Goal: Task Accomplishment & Management: Complete application form

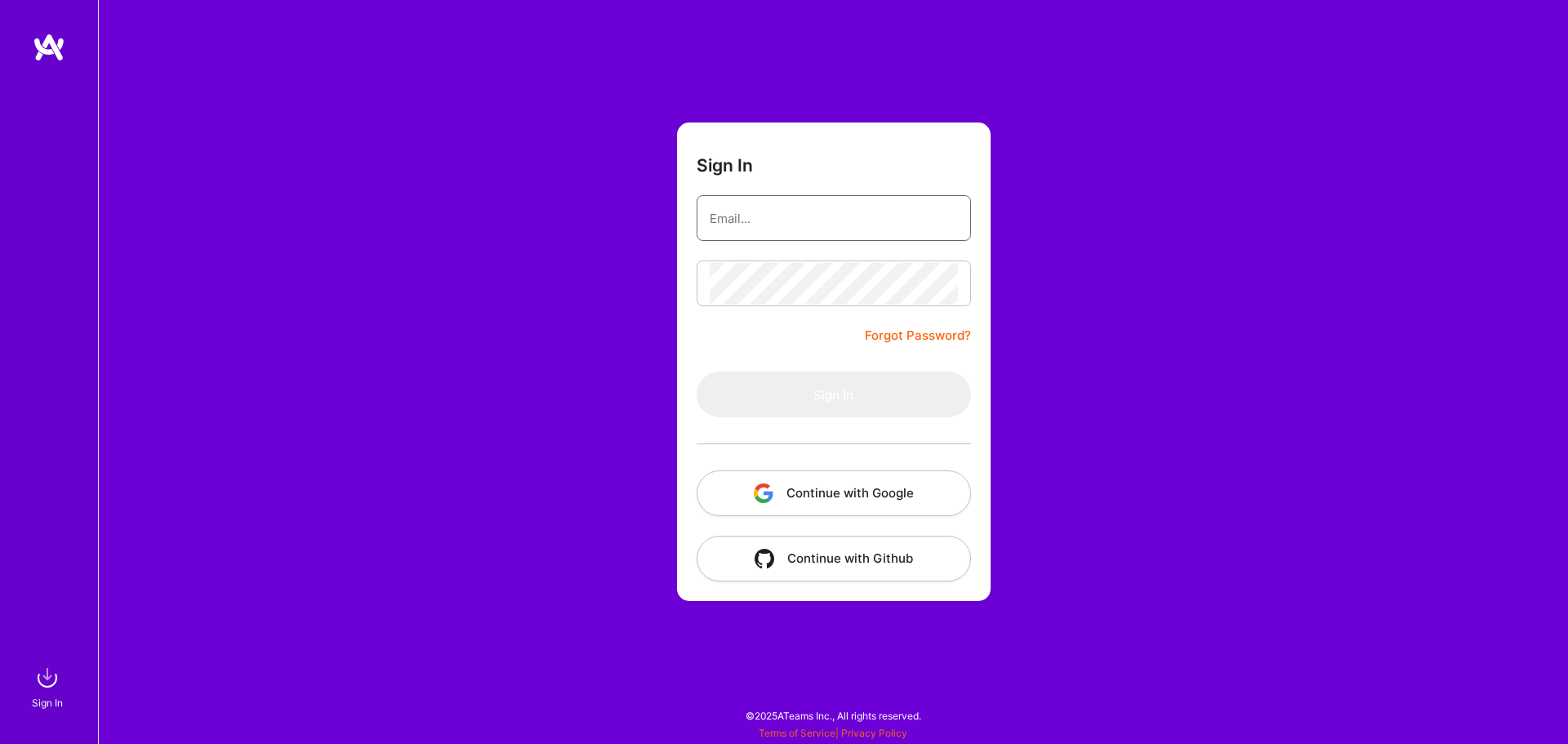
click at [811, 218] on input "email" at bounding box center [834, 218] width 249 height 41
type input "[EMAIL_ADDRESS][DOMAIN_NAME]"
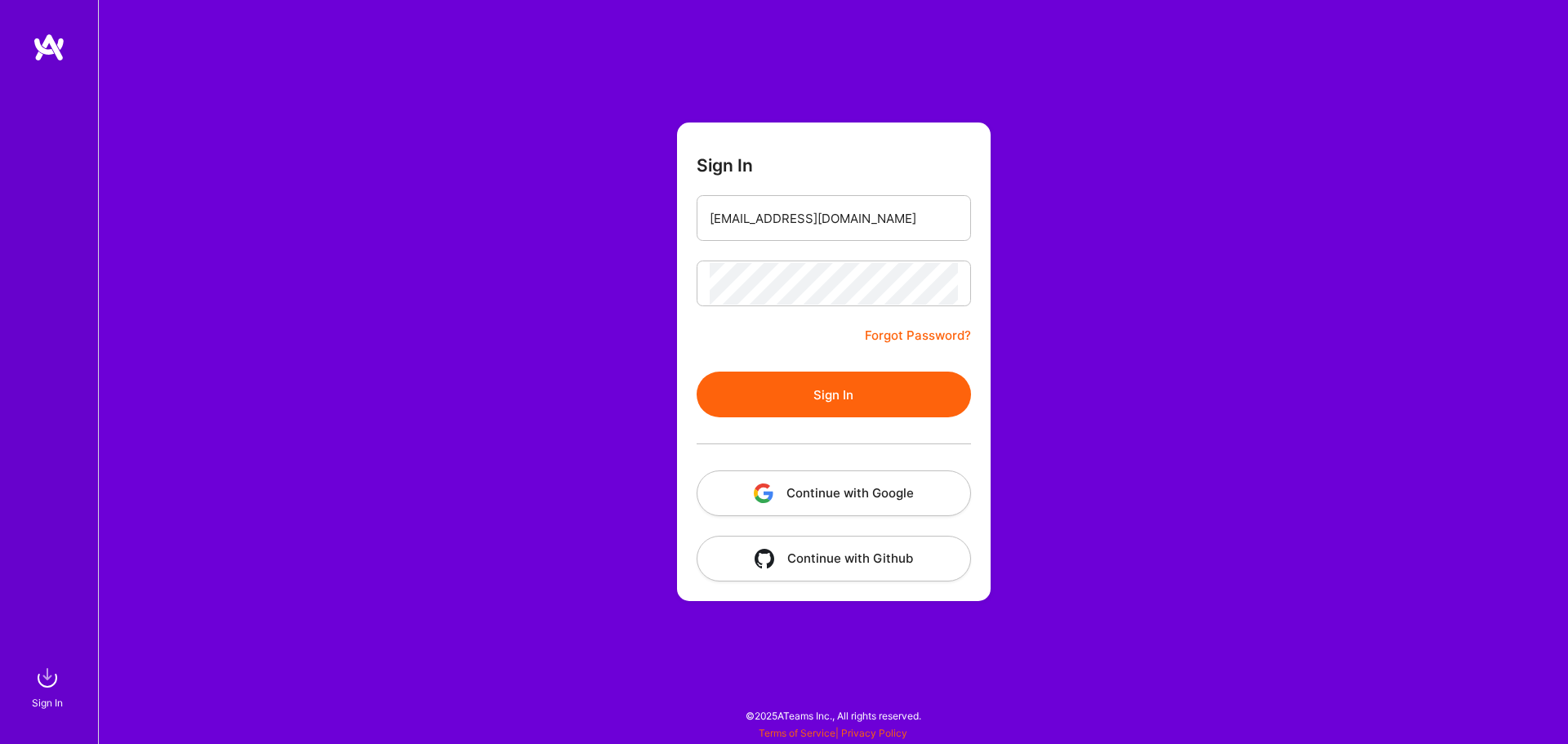
click at [848, 394] on button "Sign In" at bounding box center [833, 395] width 274 height 46
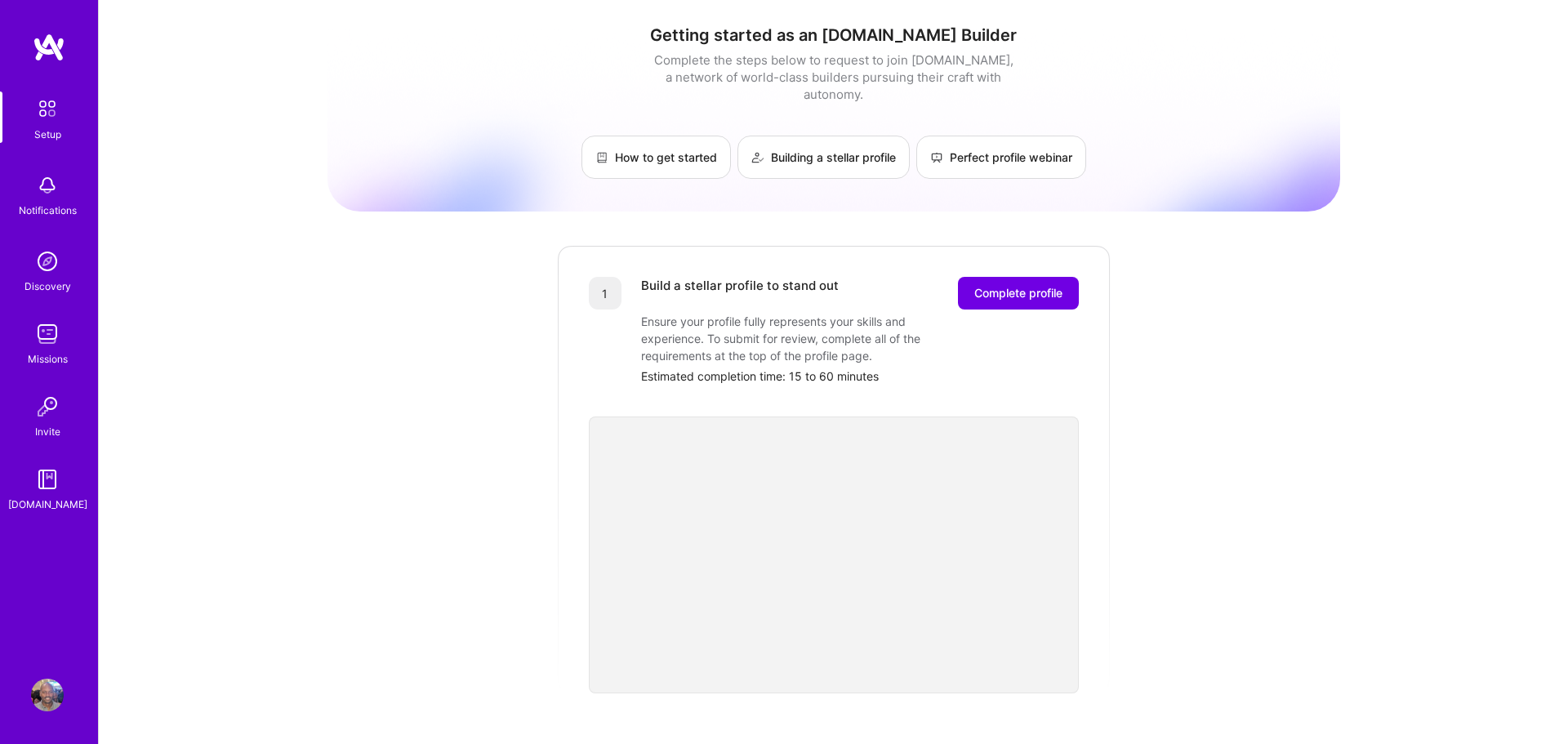
click at [43, 110] on img at bounding box center [47, 108] width 34 height 34
click at [47, 114] on img at bounding box center [47, 108] width 34 height 34
click at [49, 694] on img at bounding box center [47, 695] width 33 height 33
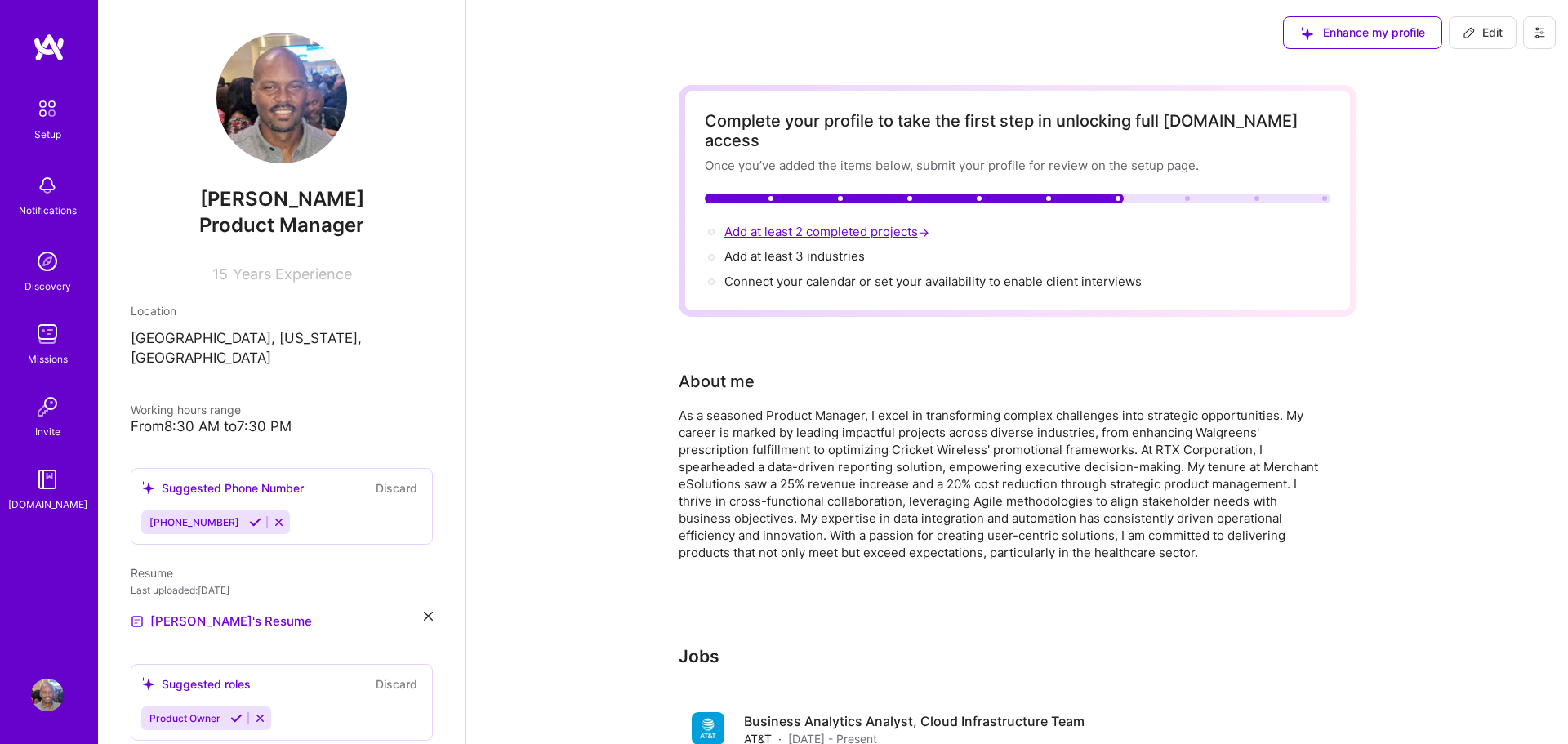
click at [825, 224] on span "Add at least 2 completed projects →" at bounding box center [829, 232] width 208 height 16
select select "US"
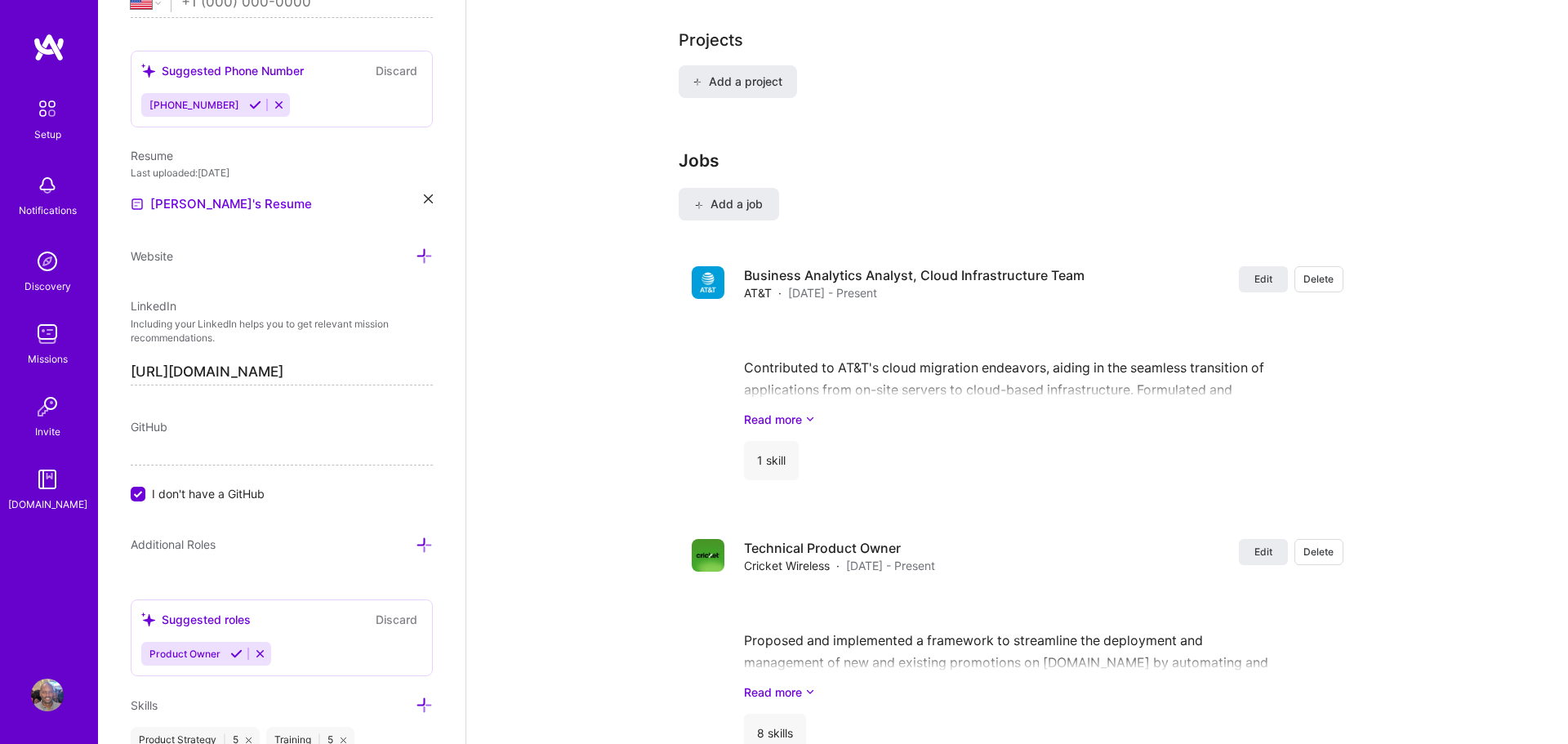
scroll to position [1317, 0]
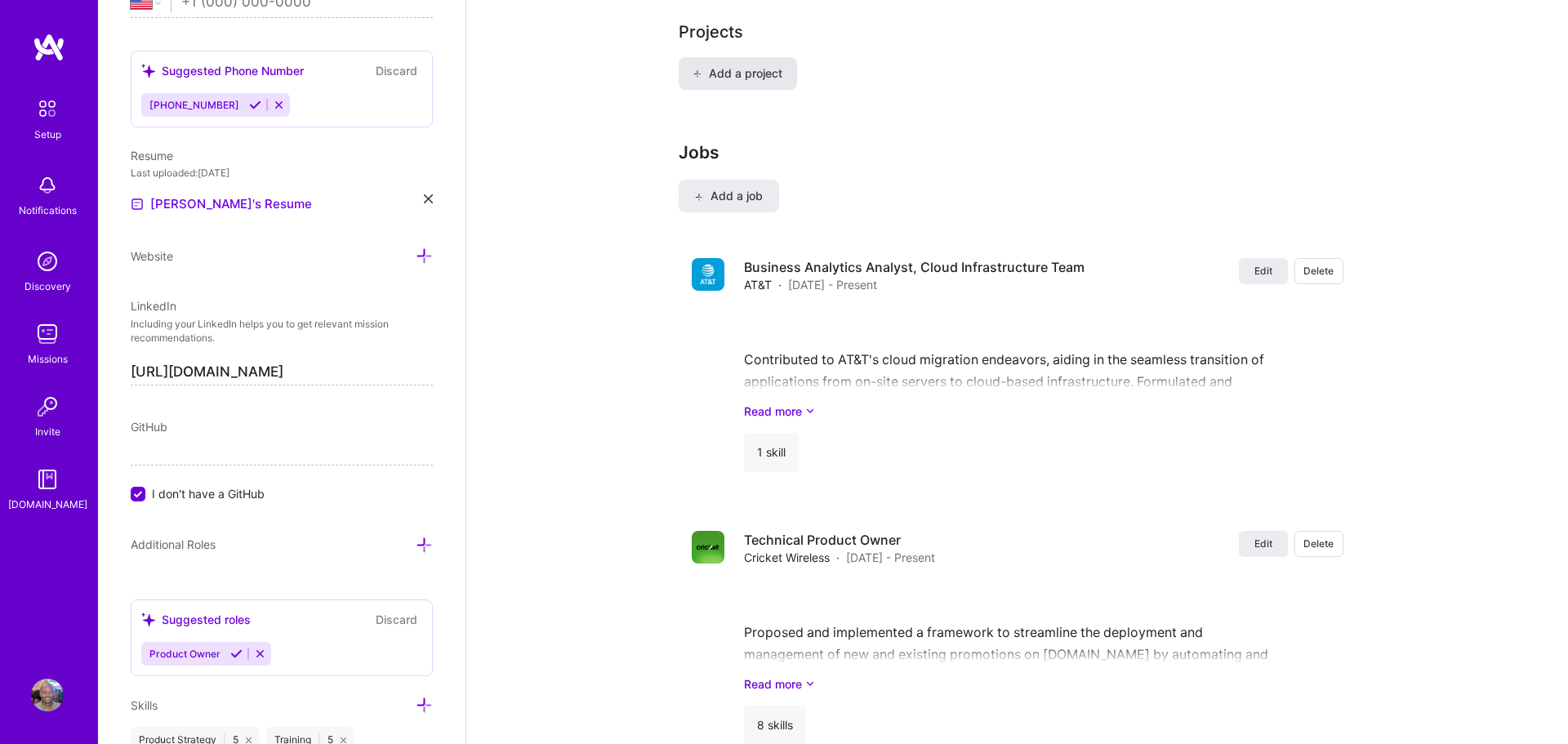
click at [754, 65] on span "Add a project" at bounding box center [737, 73] width 89 height 17
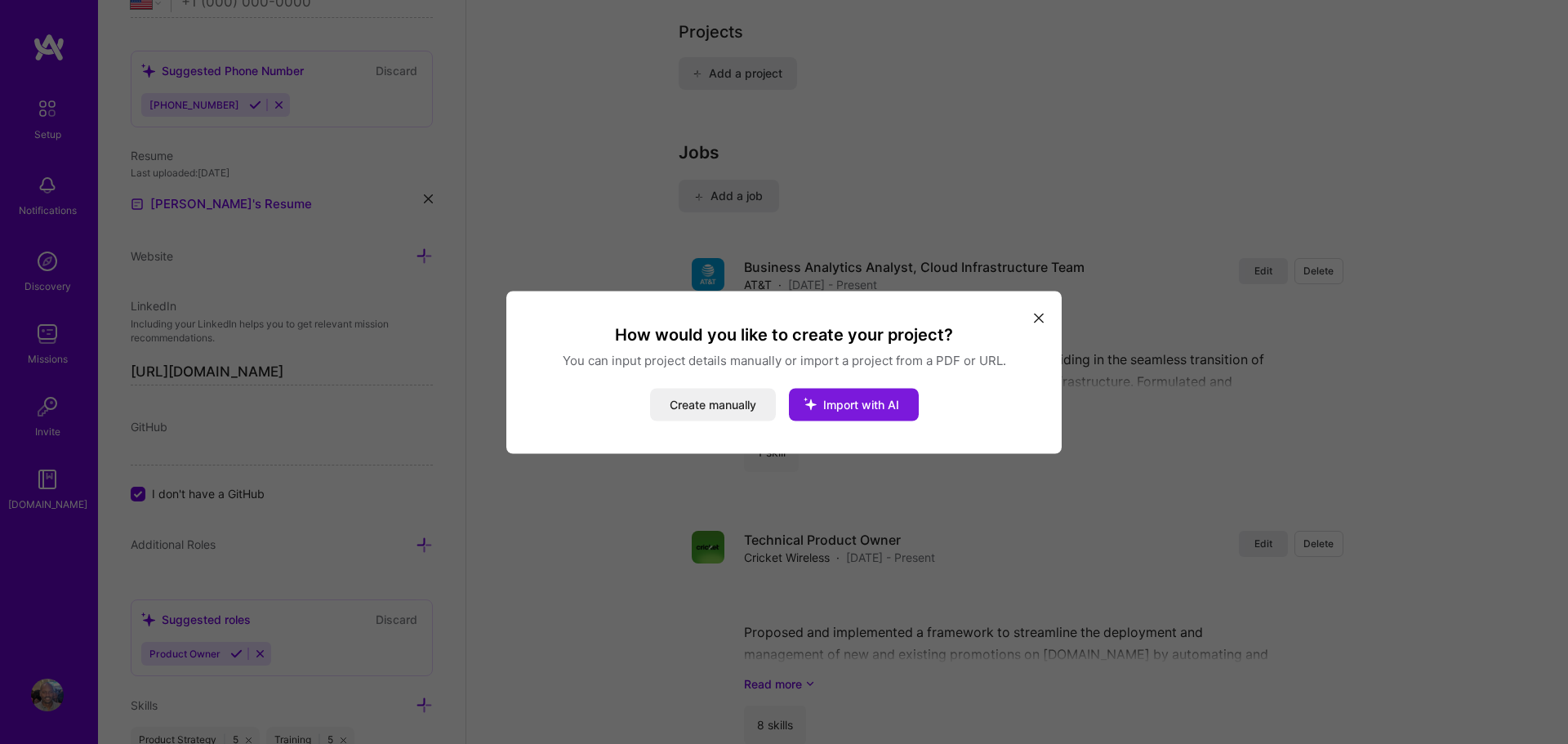
click at [836, 398] on span "Import with AI" at bounding box center [861, 404] width 76 height 14
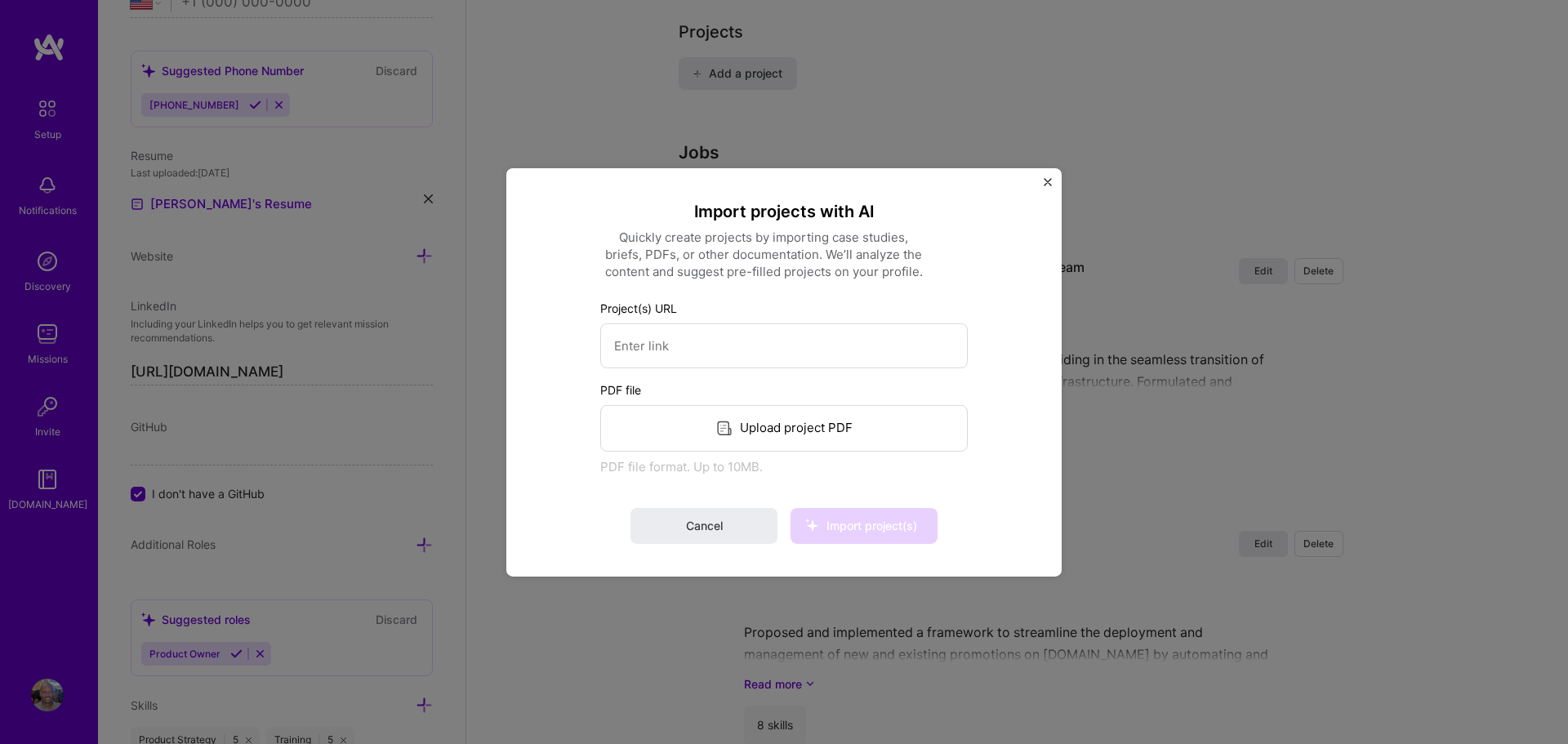
click at [777, 421] on div "Upload project PDF" at bounding box center [784, 428] width 368 height 47
click at [883, 525] on span "Import project(s)" at bounding box center [872, 525] width 91 height 14
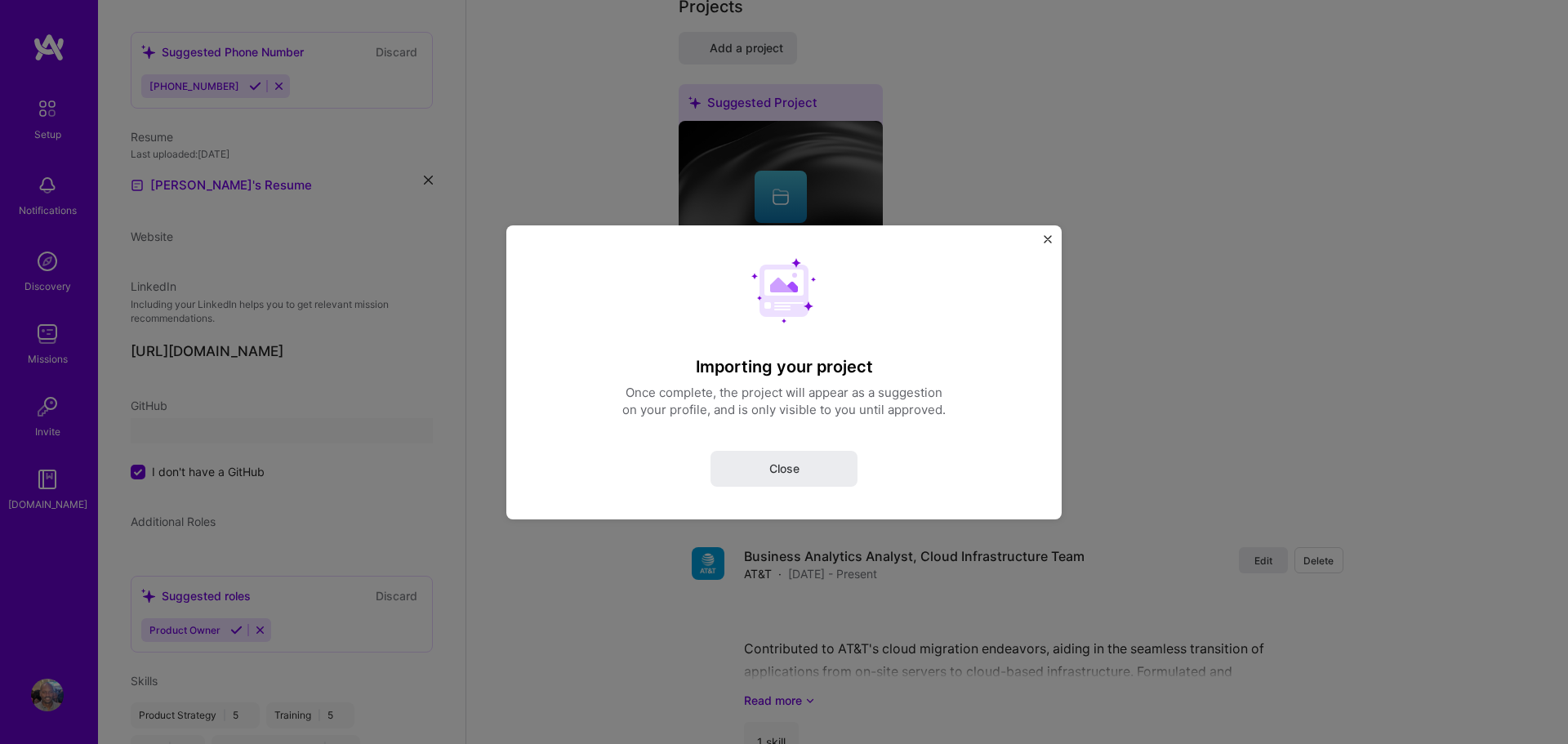
scroll to position [57, 0]
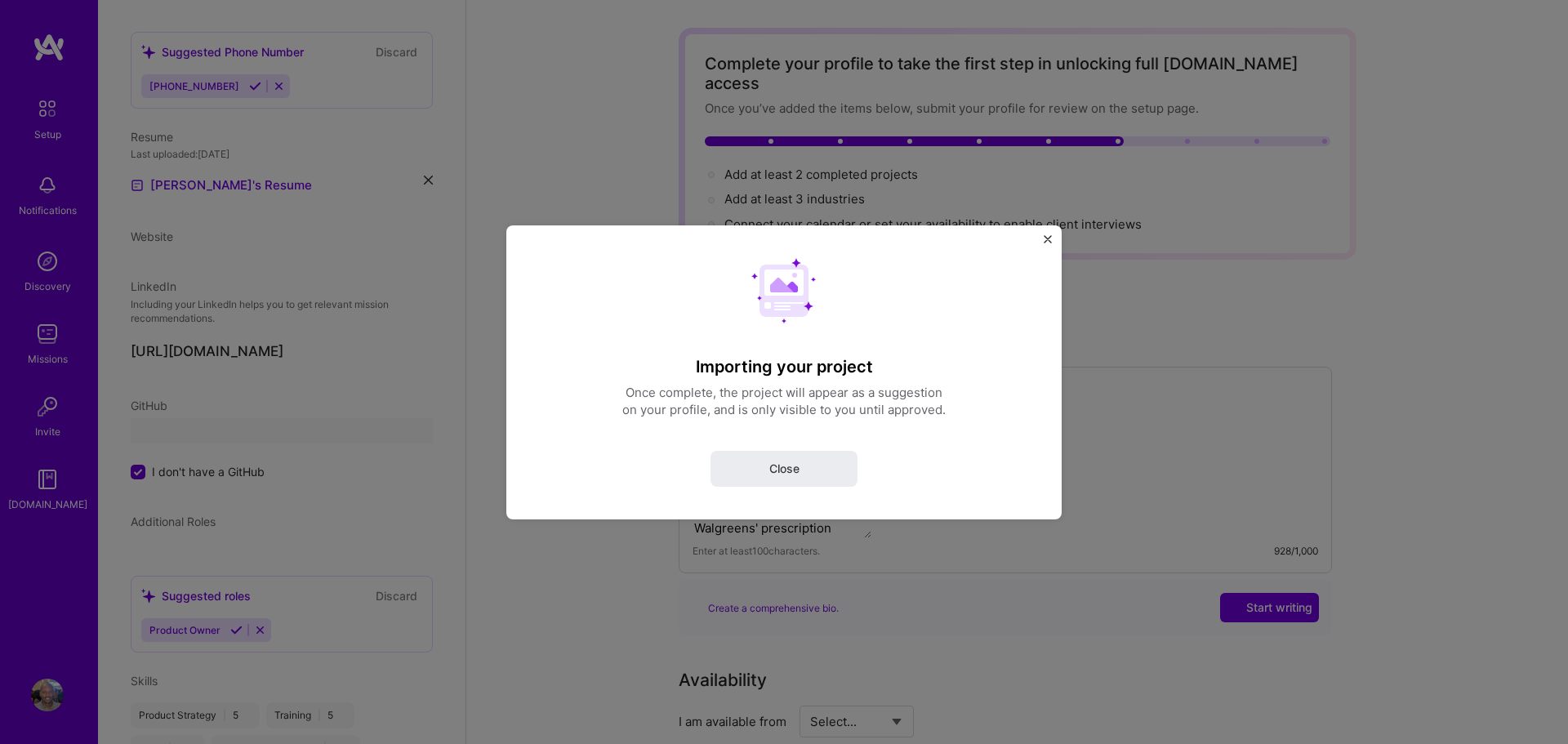
select select "US"
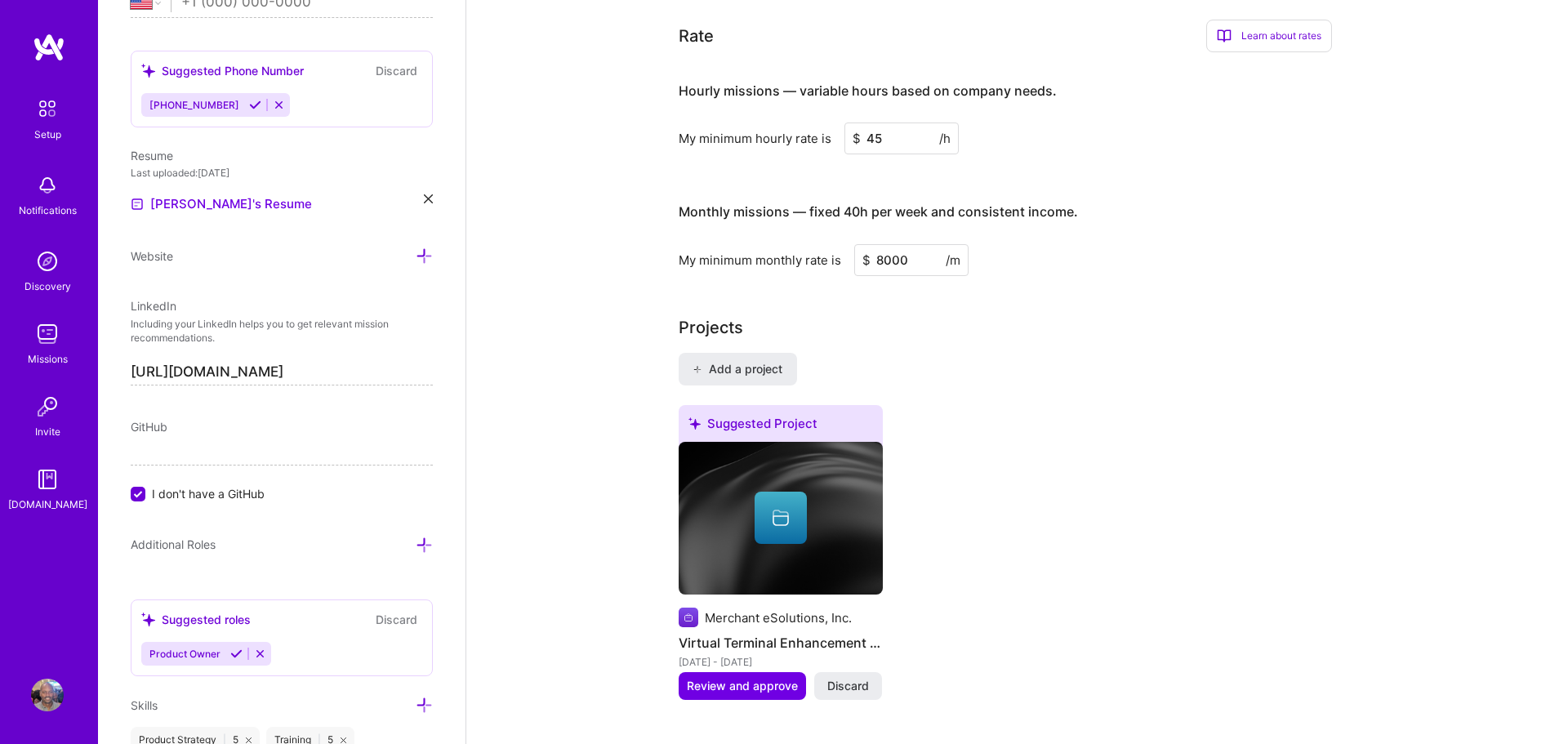
scroll to position [1025, 0]
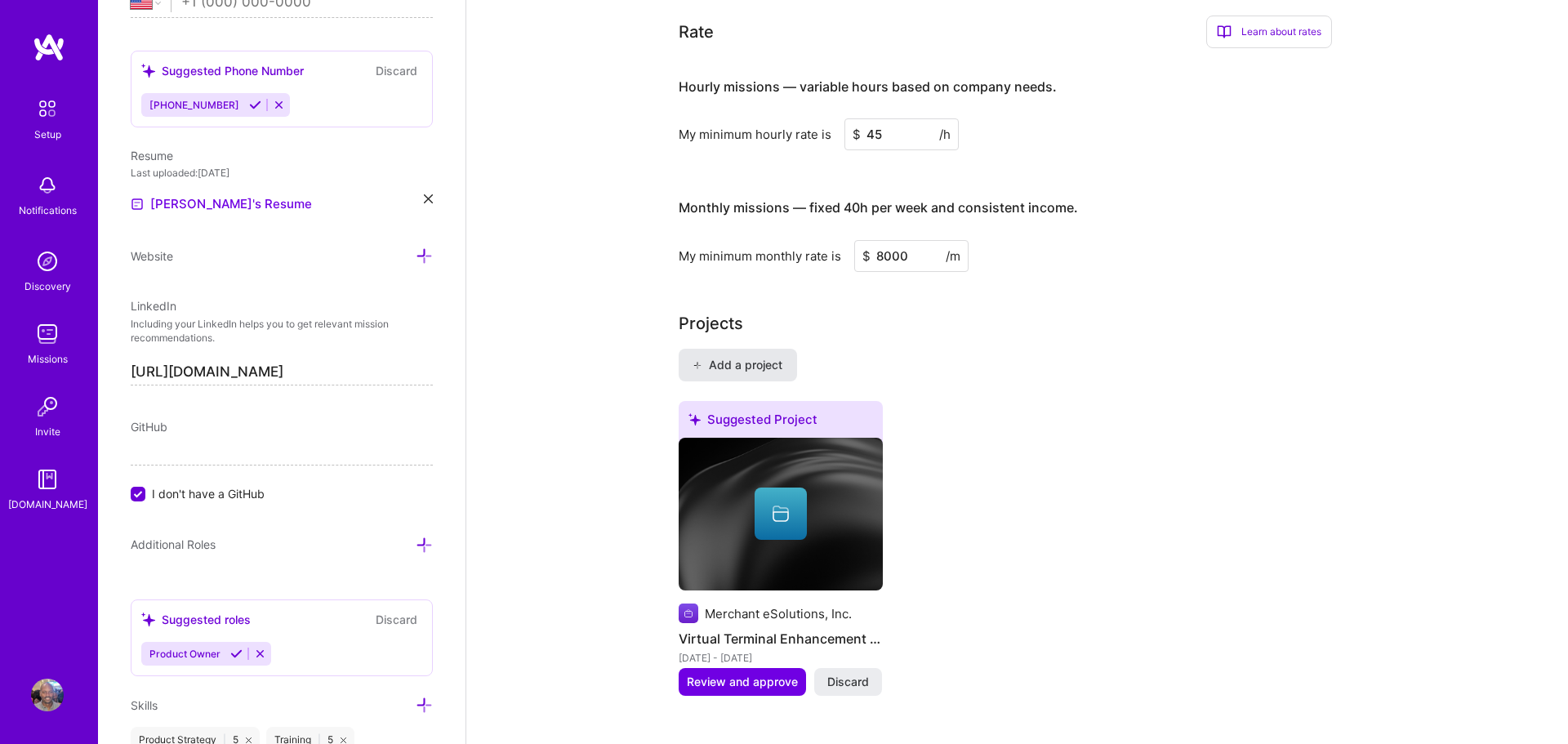
click at [734, 357] on span "Add a project" at bounding box center [737, 365] width 89 height 17
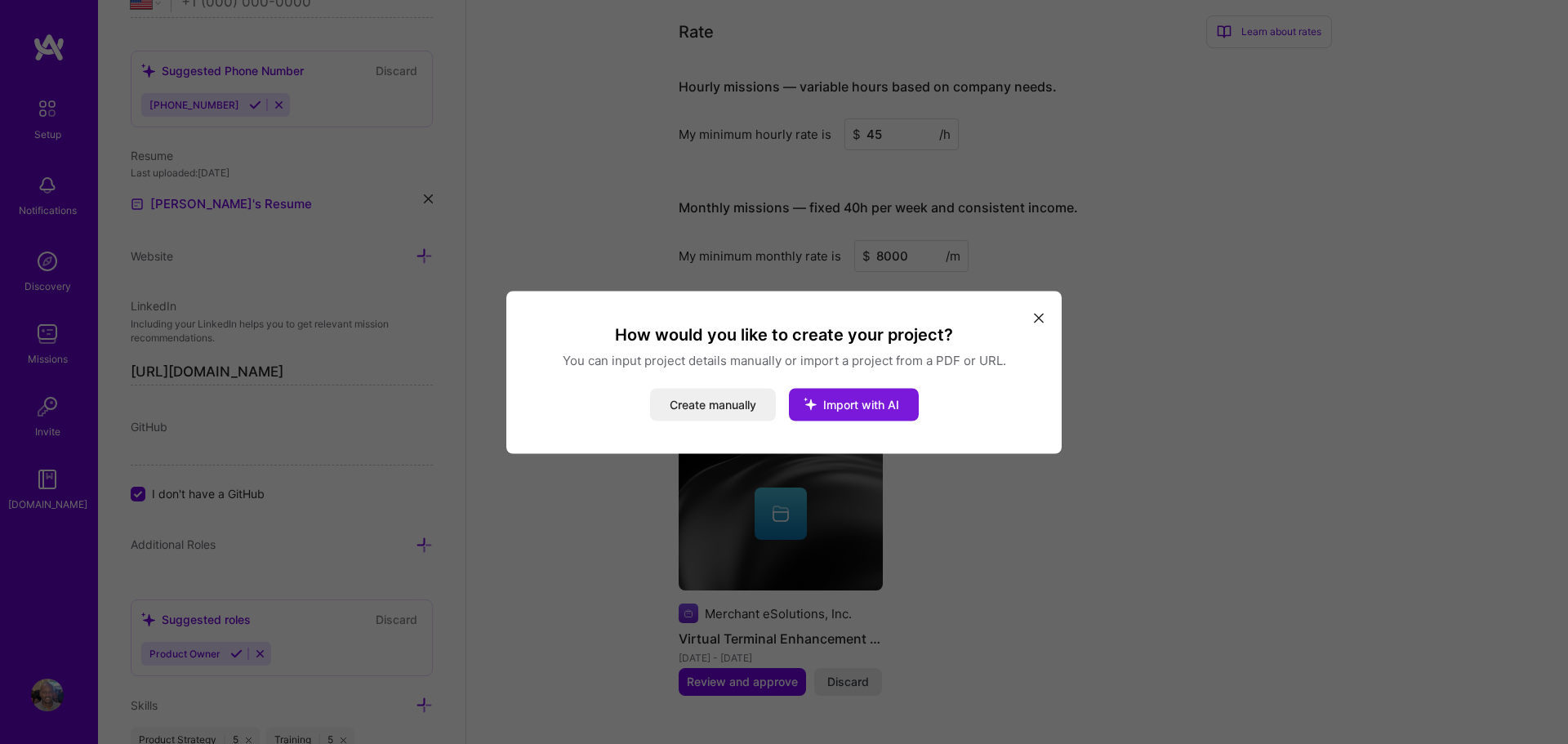
click at [839, 411] on button "Import with AI" at bounding box center [853, 404] width 130 height 33
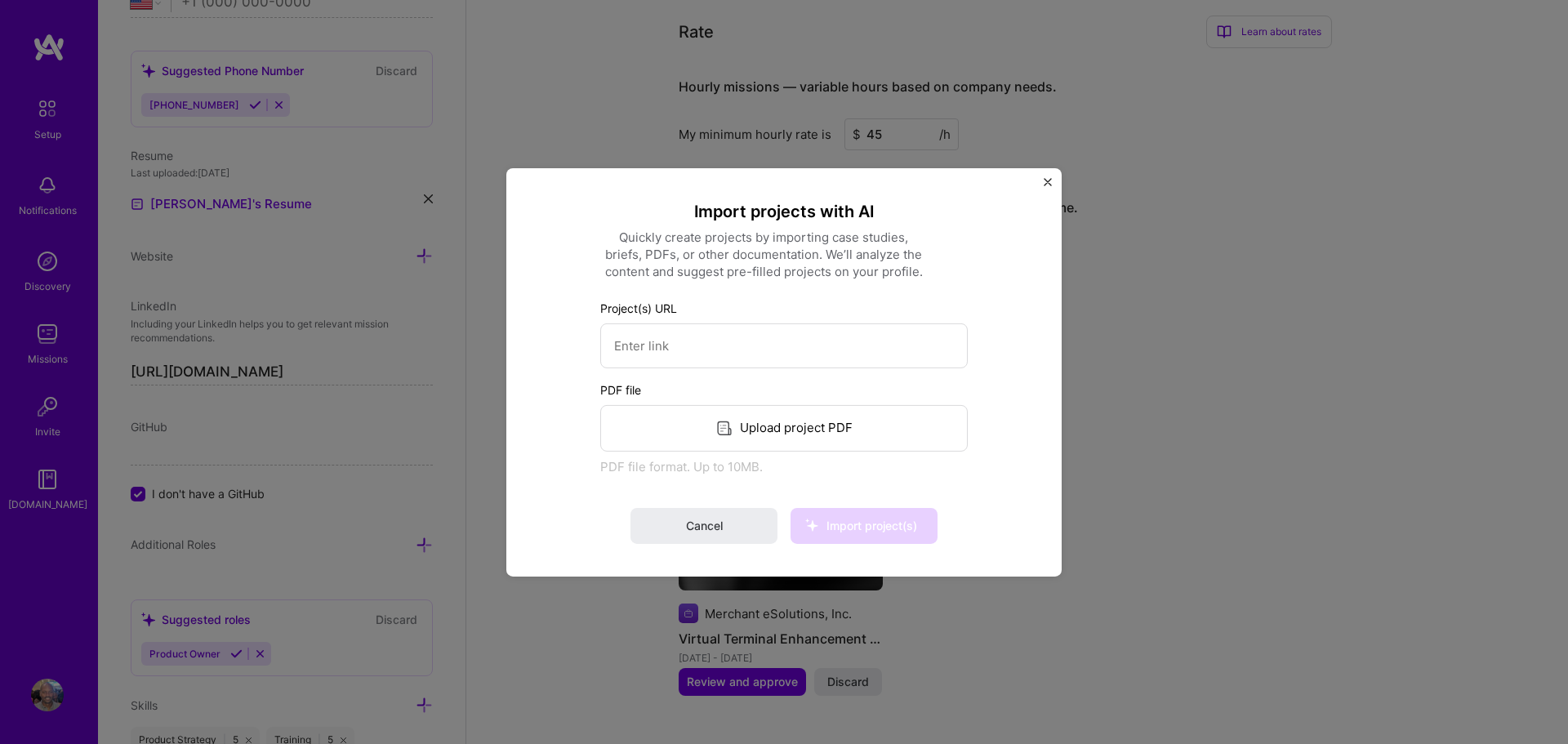
click at [754, 428] on div "Upload project PDF" at bounding box center [784, 428] width 368 height 47
click at [866, 529] on span "Import project(s)" at bounding box center [872, 525] width 91 height 14
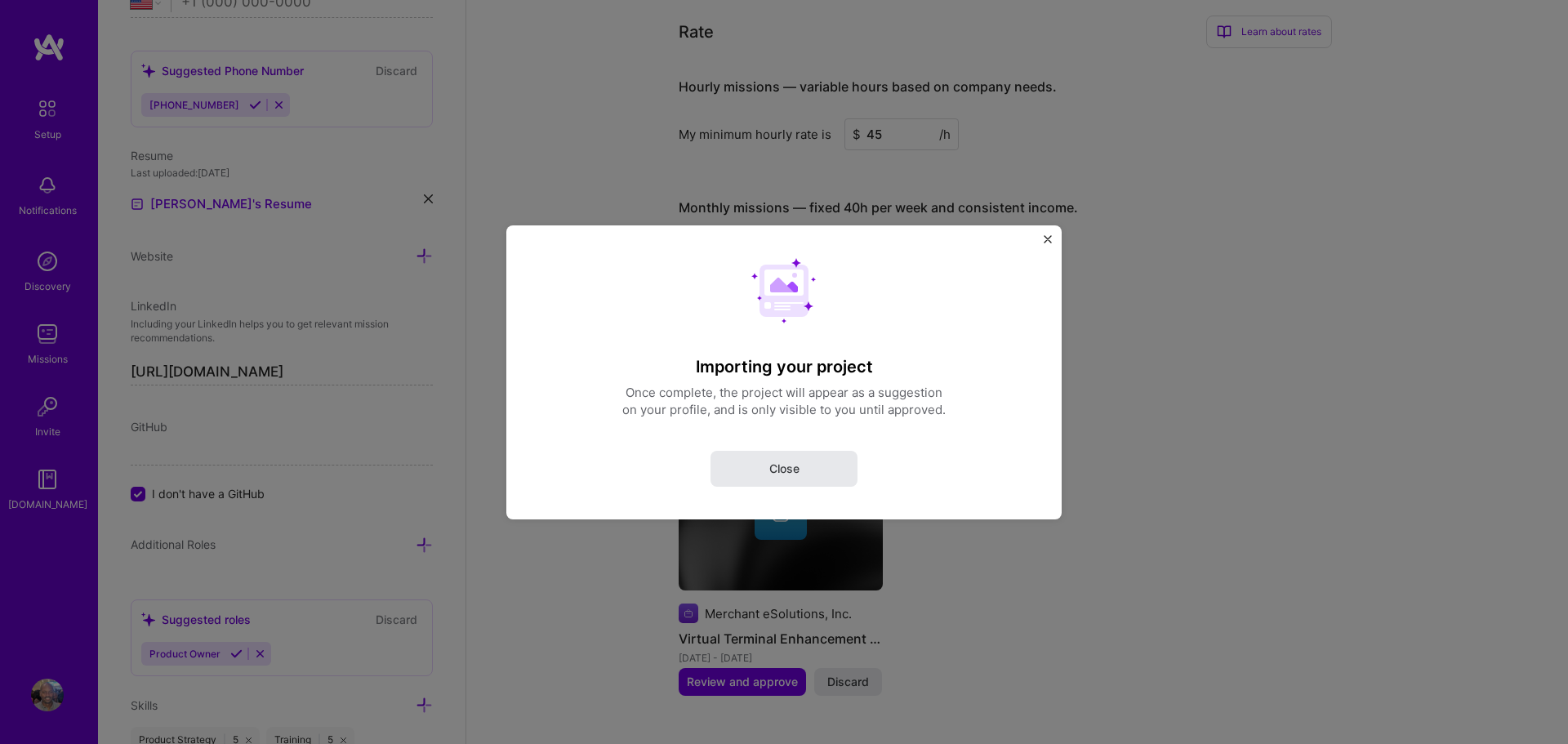
click at [767, 473] on button "Close" at bounding box center [784, 468] width 147 height 36
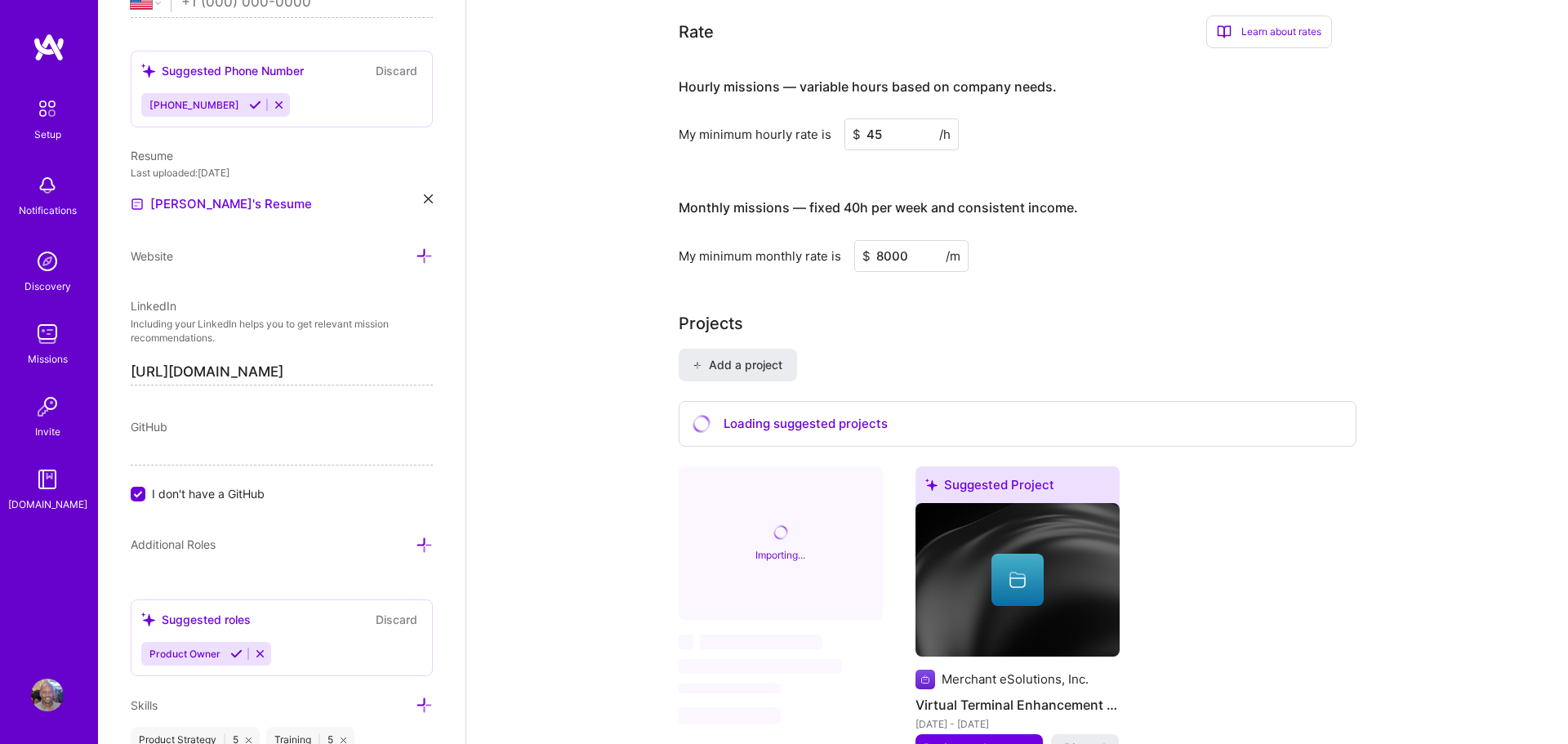
scroll to position [1024, 0]
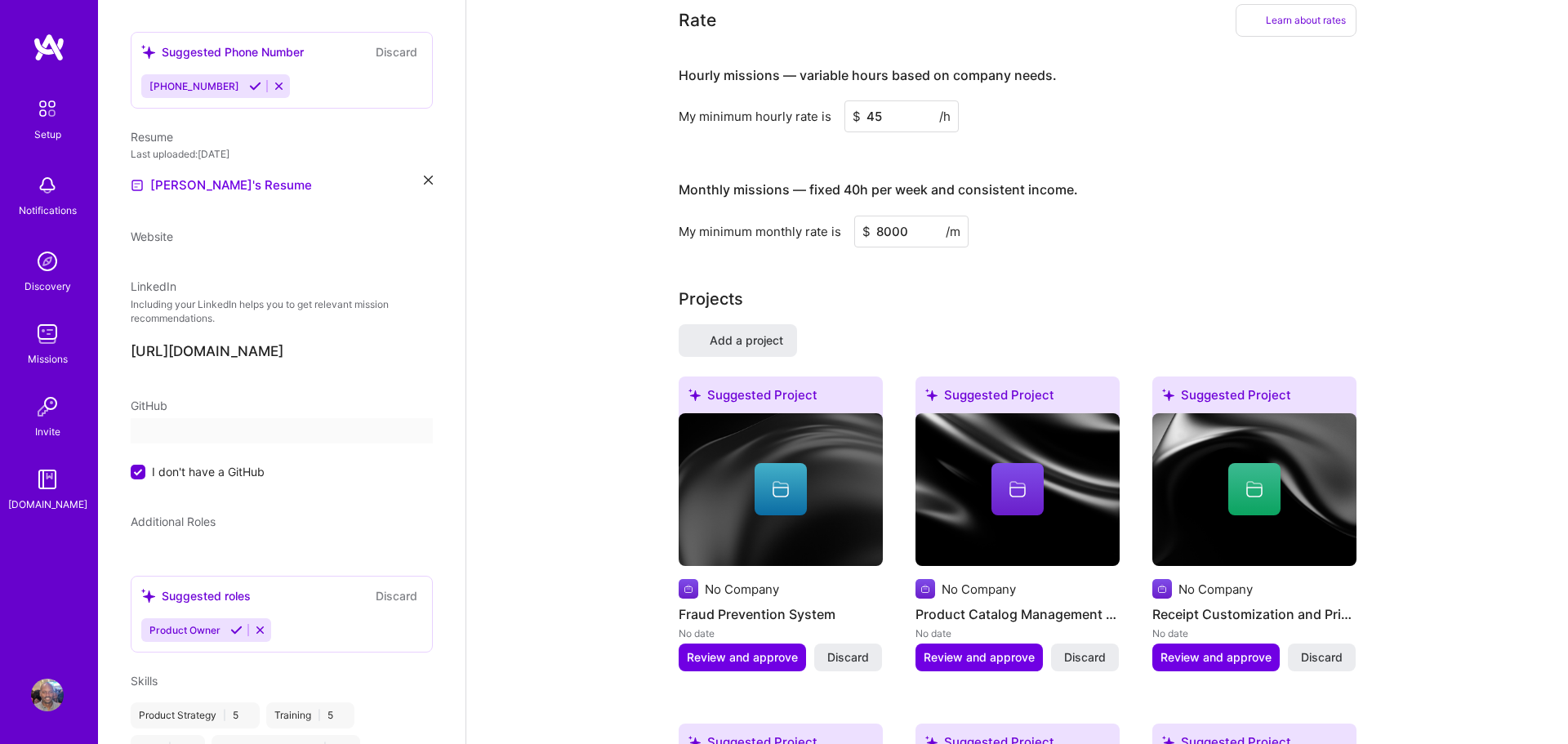
select select "US"
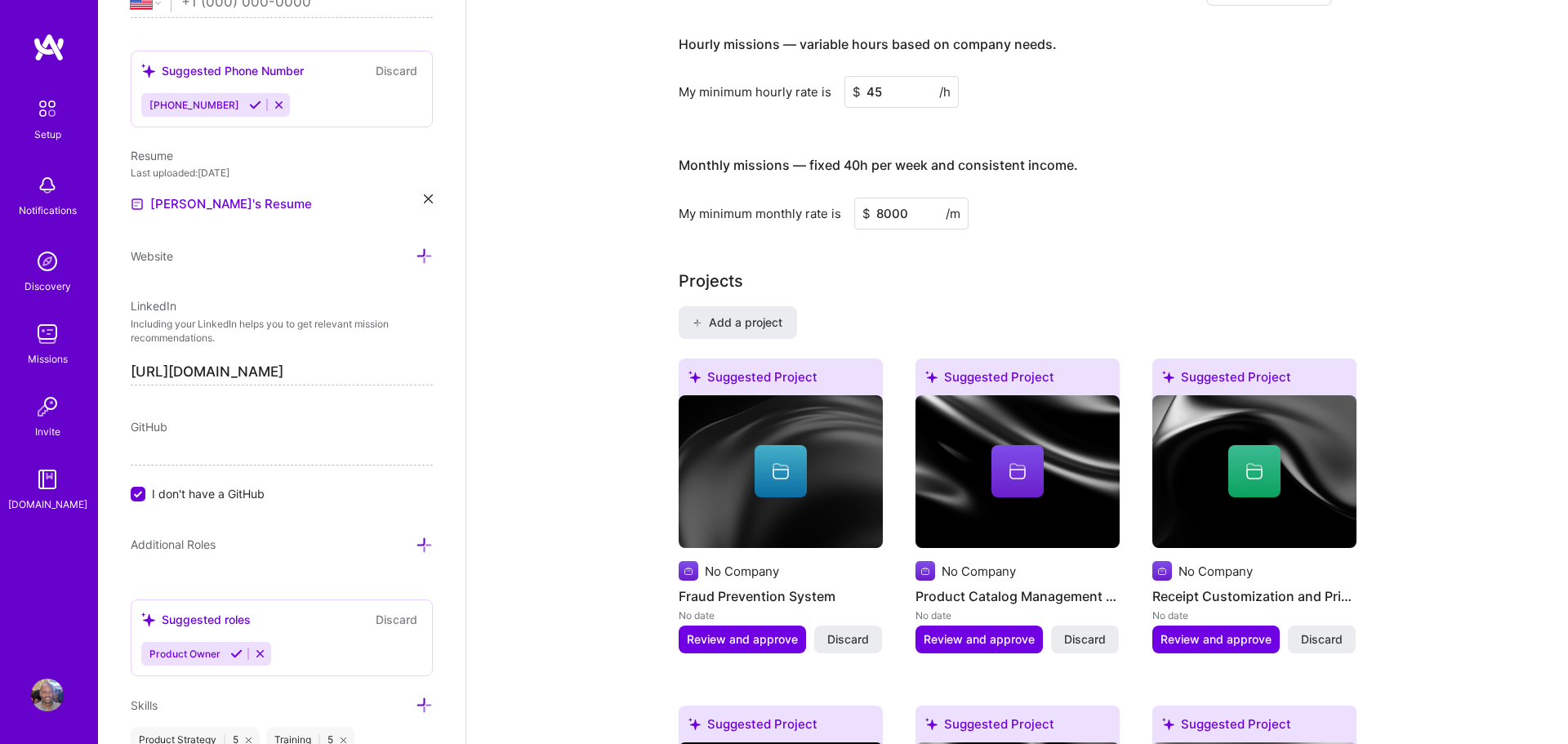
scroll to position [1079, 0]
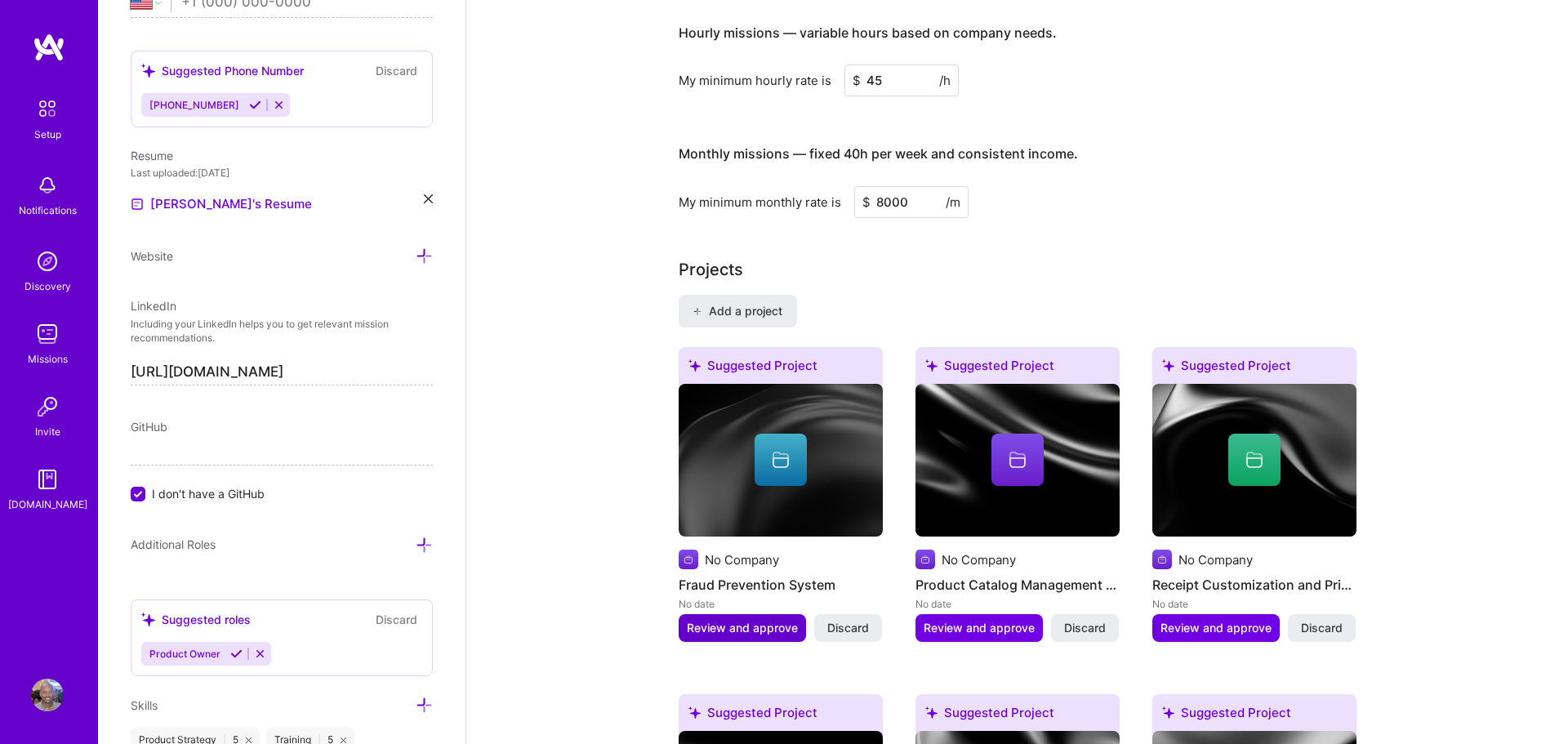
click at [743, 620] on span "Review and approve" at bounding box center [742, 628] width 111 height 17
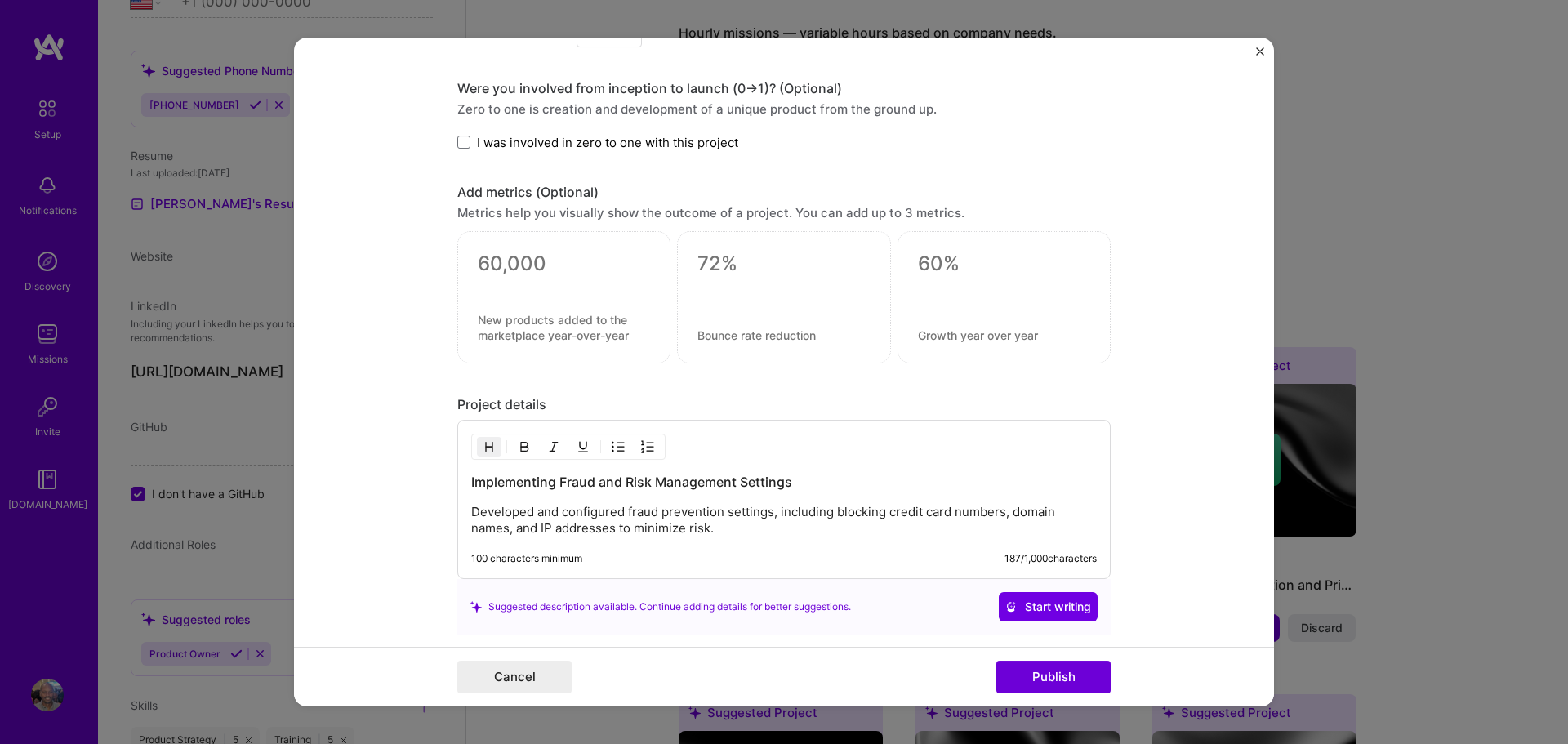
scroll to position [1077, 0]
click at [1049, 679] on button "Publish" at bounding box center [1053, 677] width 115 height 33
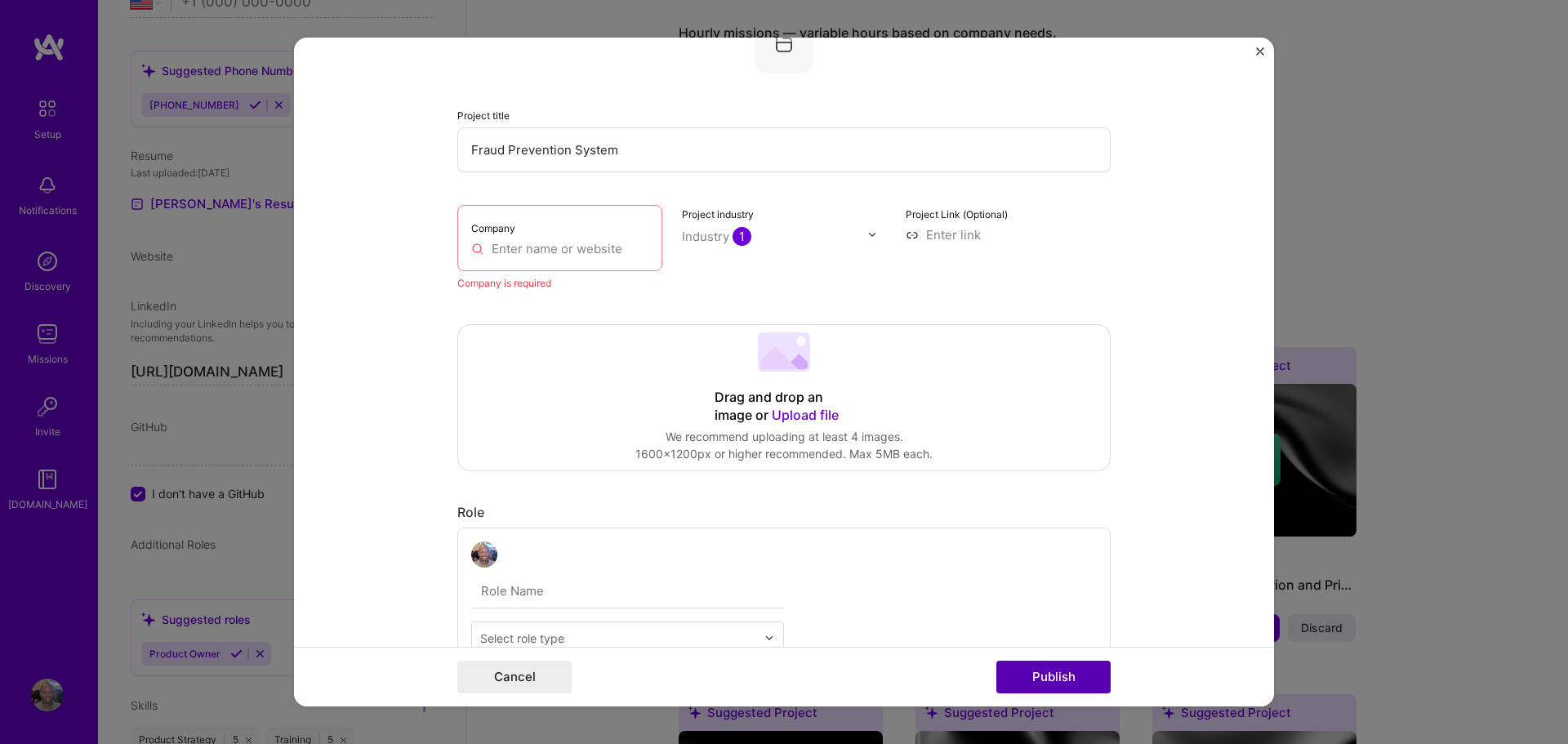
scroll to position [107, 0]
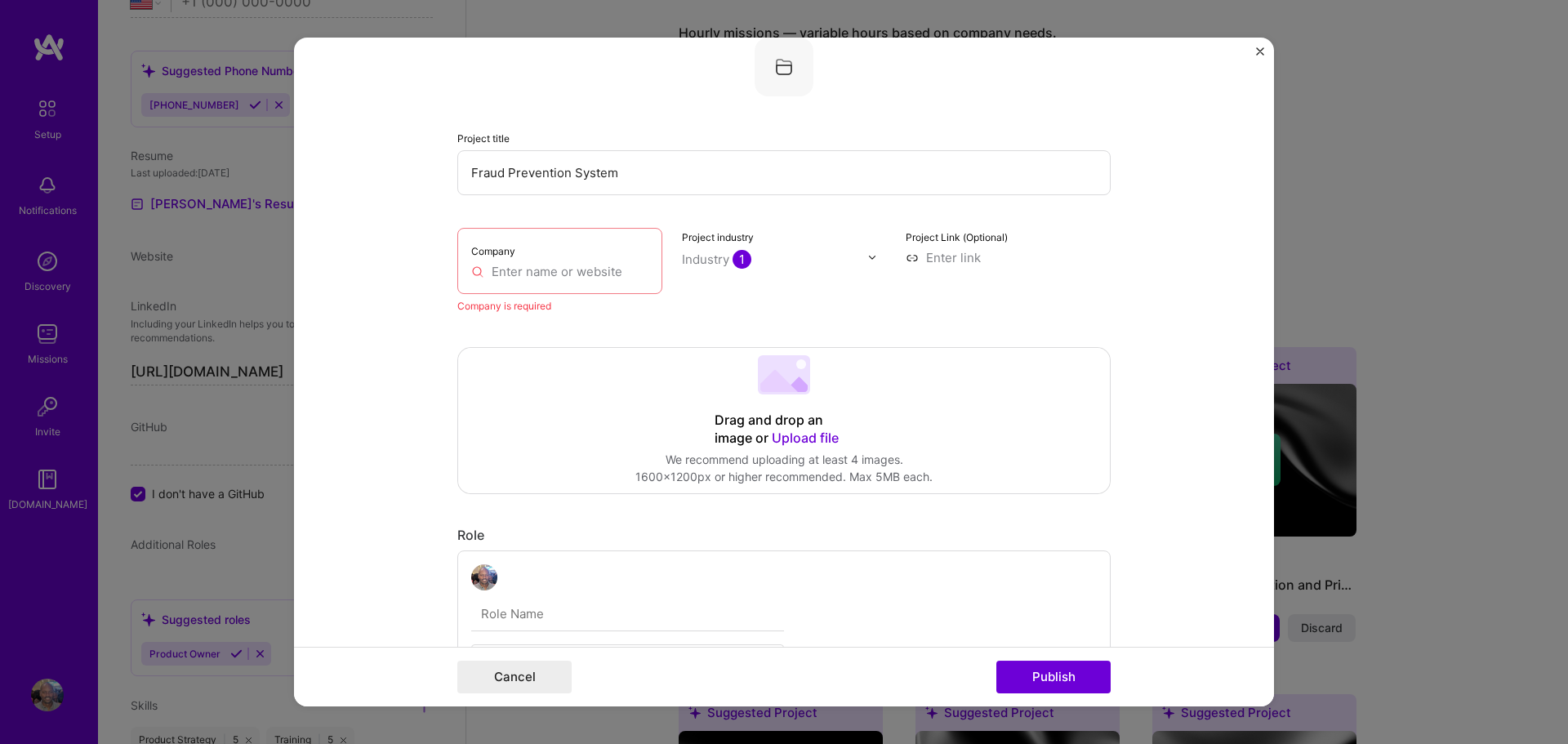
click at [513, 272] on input "text" at bounding box center [560, 271] width 177 height 17
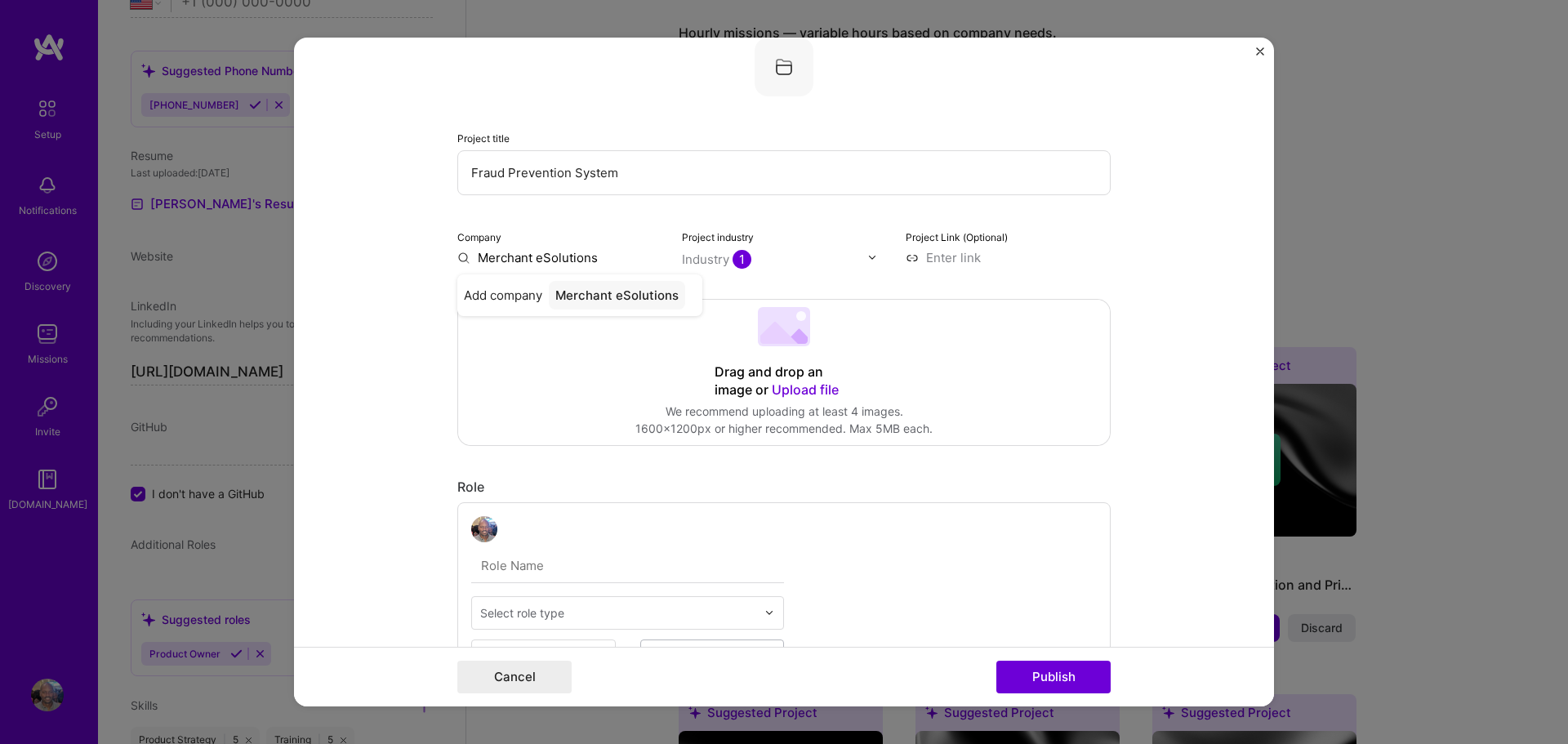
type input "Merchant eSolutions"
click at [1260, 48] on img "Close" at bounding box center [1260, 51] width 8 height 8
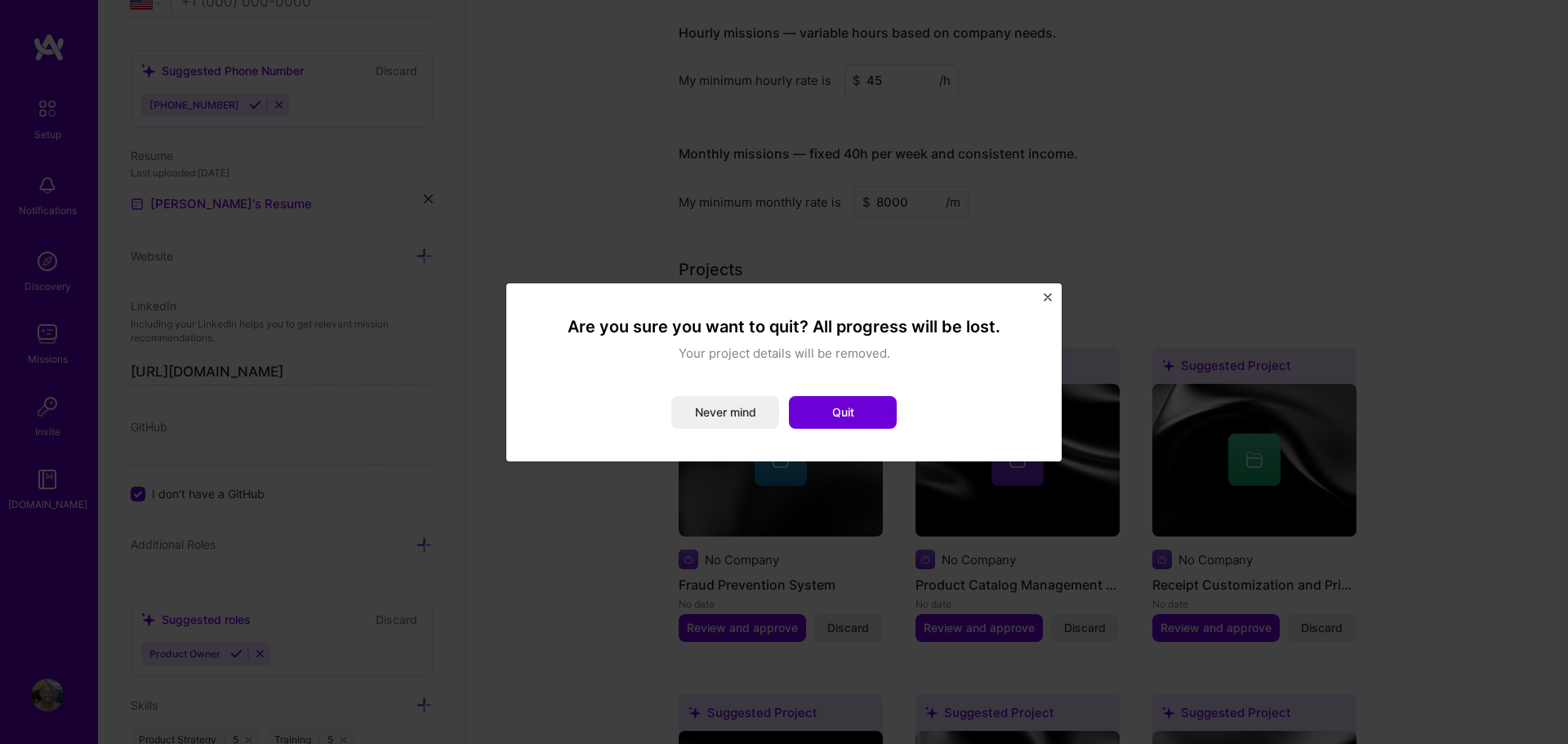
click at [1051, 298] on img "Close" at bounding box center [1047, 297] width 8 height 8
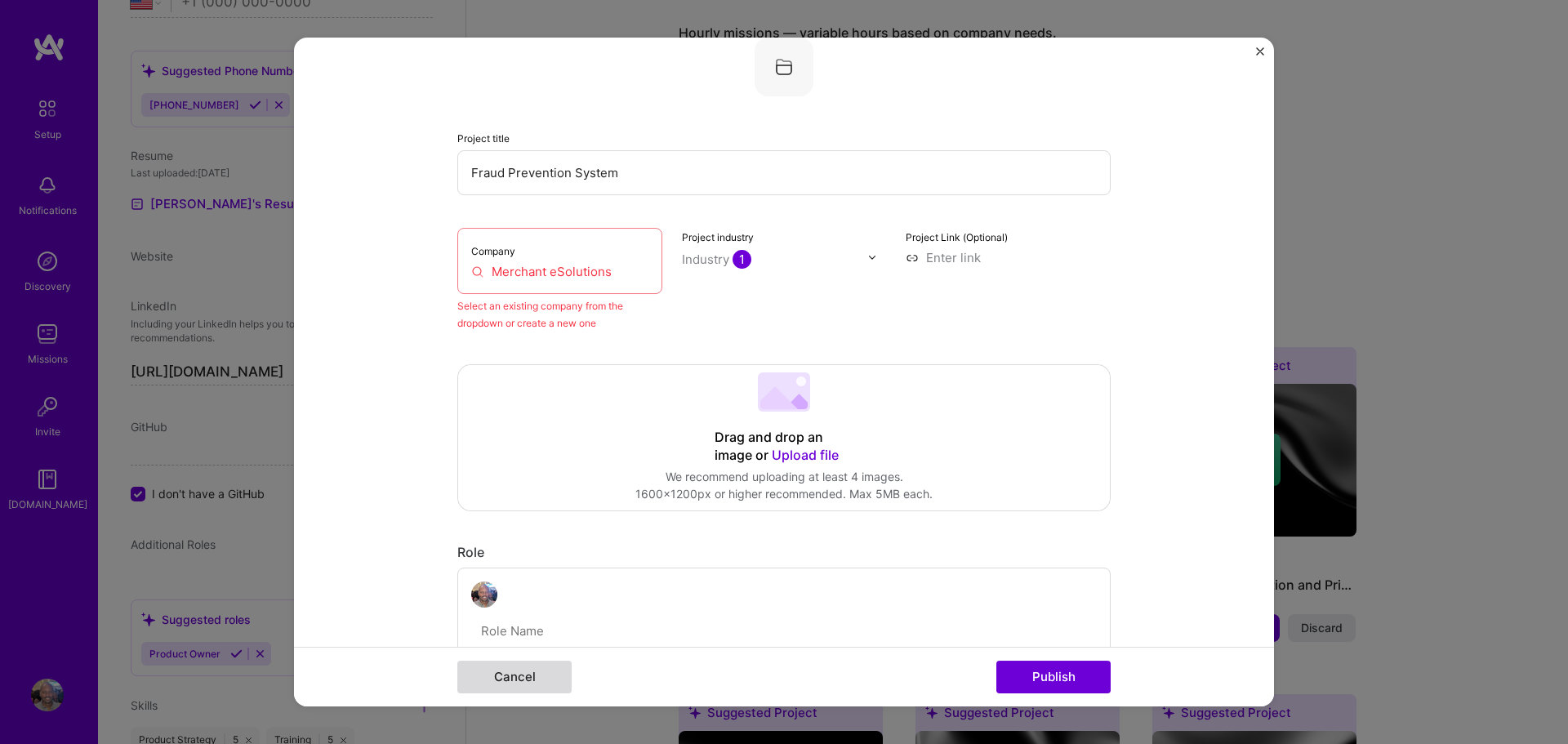
click at [507, 674] on button "Cancel" at bounding box center [515, 677] width 115 height 33
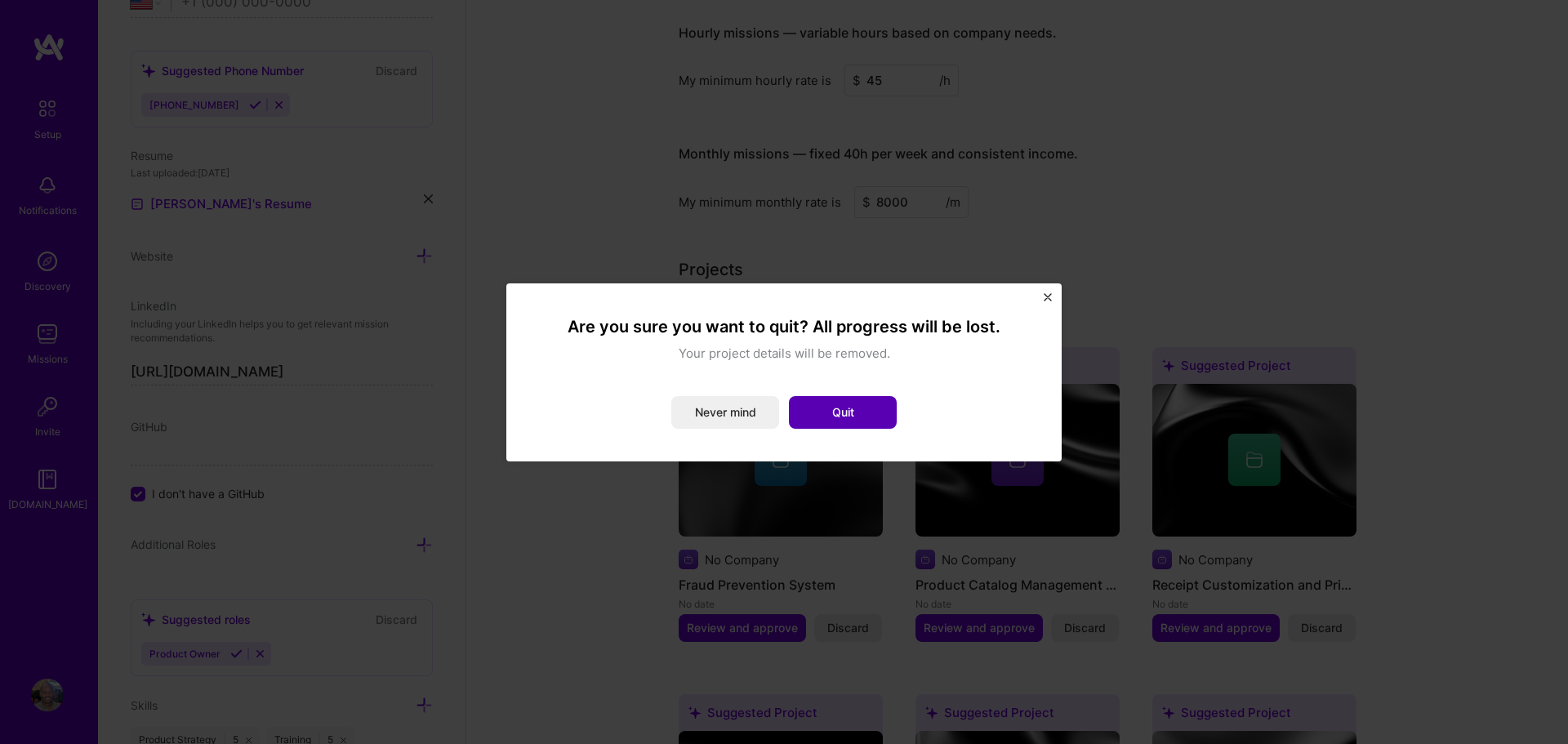
click at [822, 405] on button "Quit" at bounding box center [843, 412] width 108 height 33
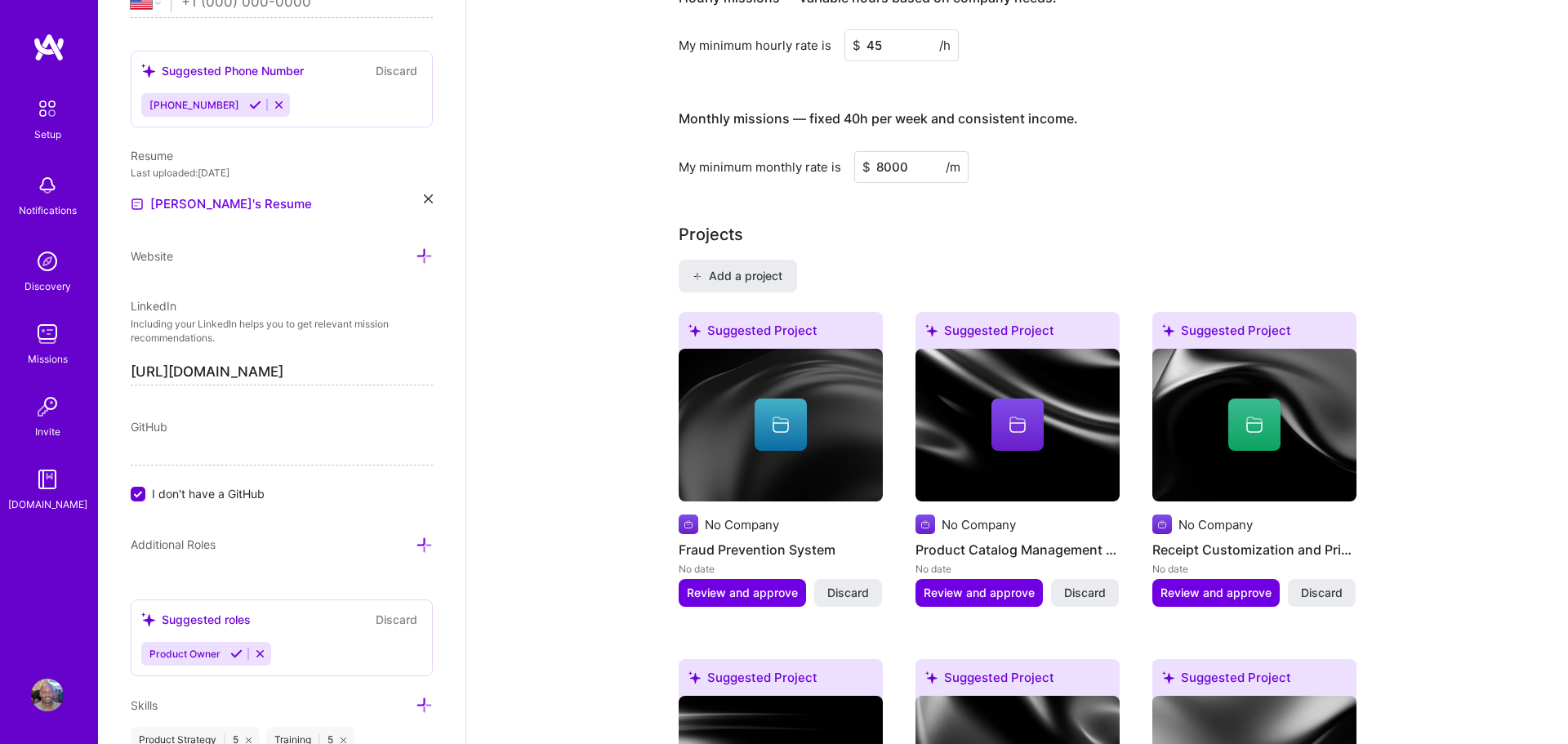
scroll to position [1112, 0]
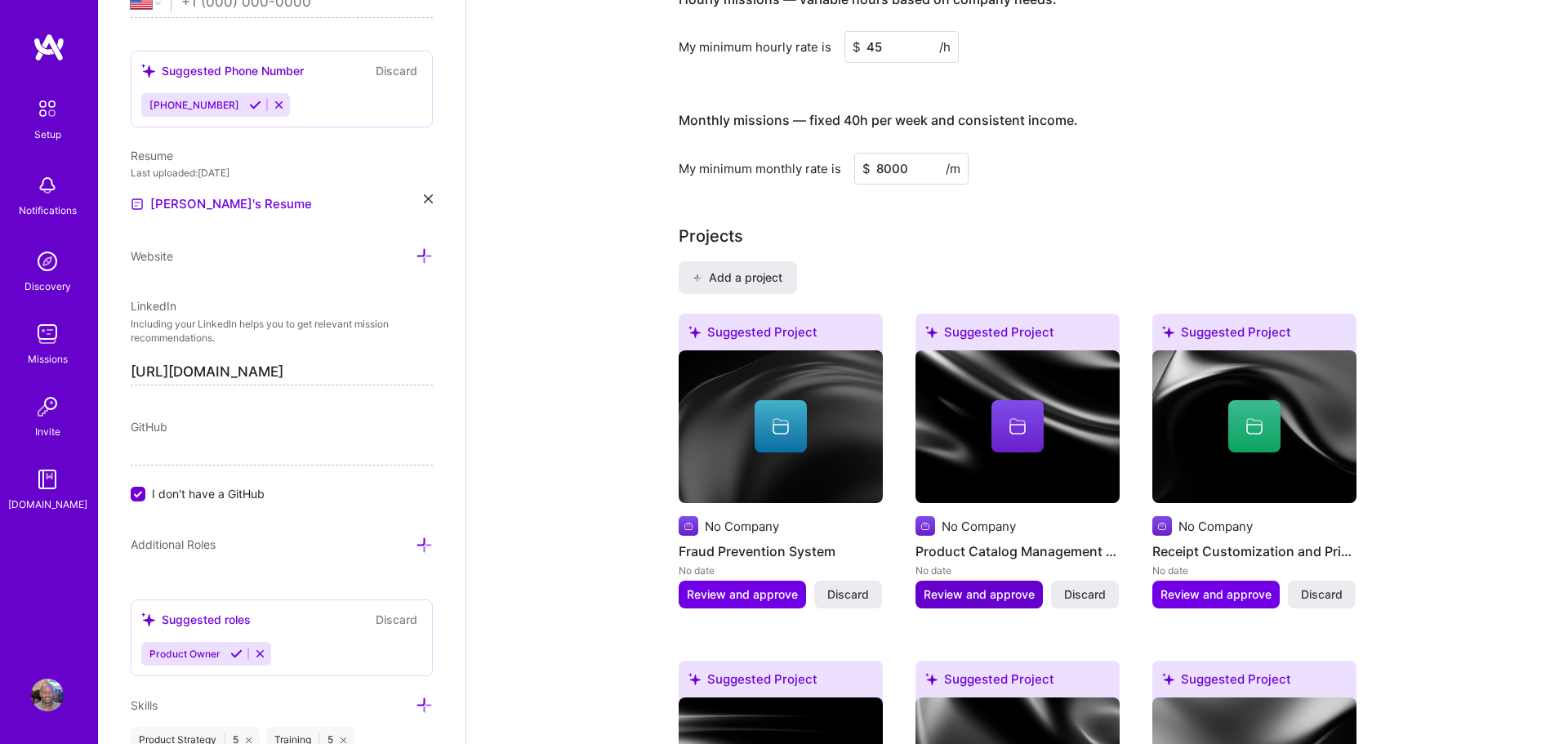
click at [982, 586] on span "Review and approve" at bounding box center [979, 594] width 111 height 17
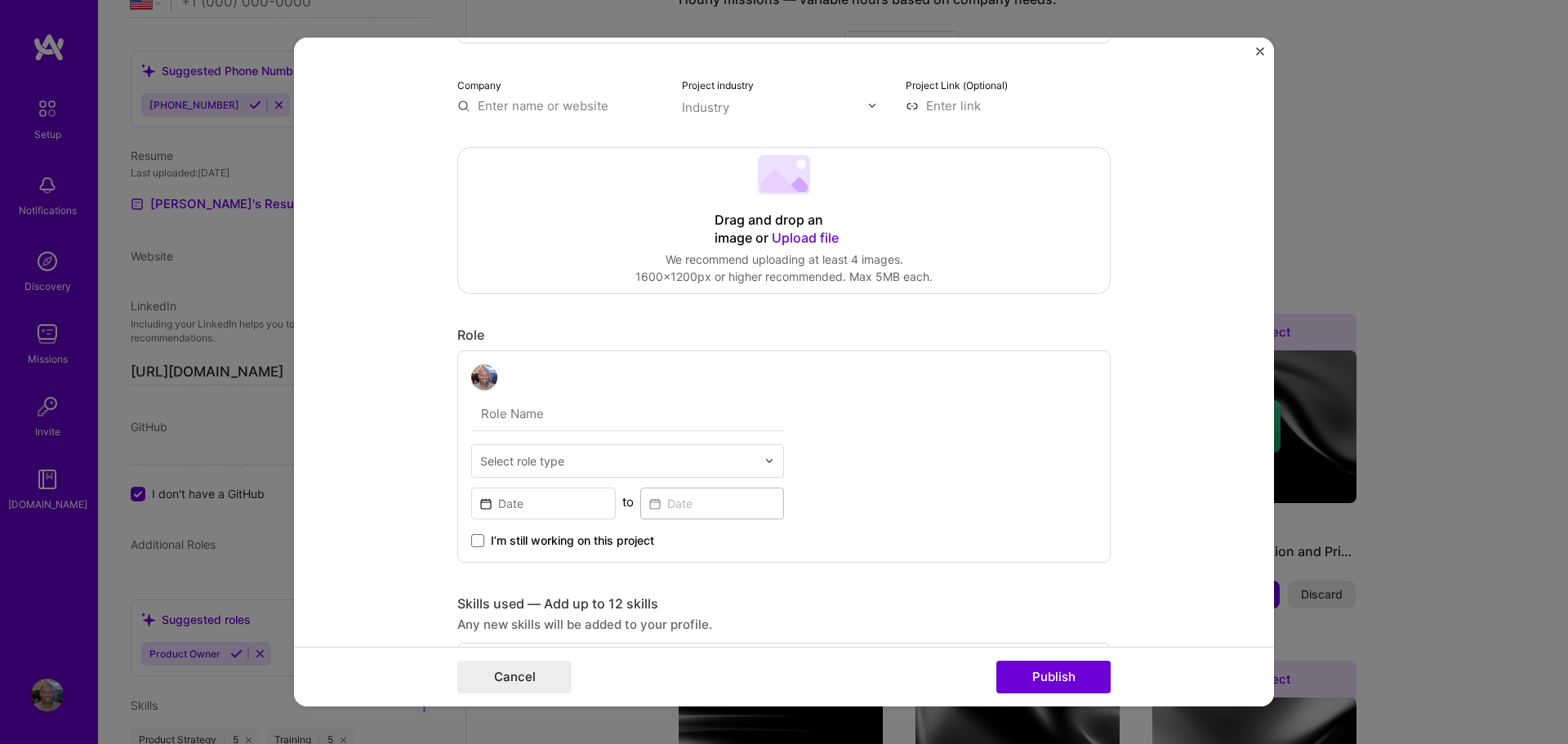
scroll to position [34, 0]
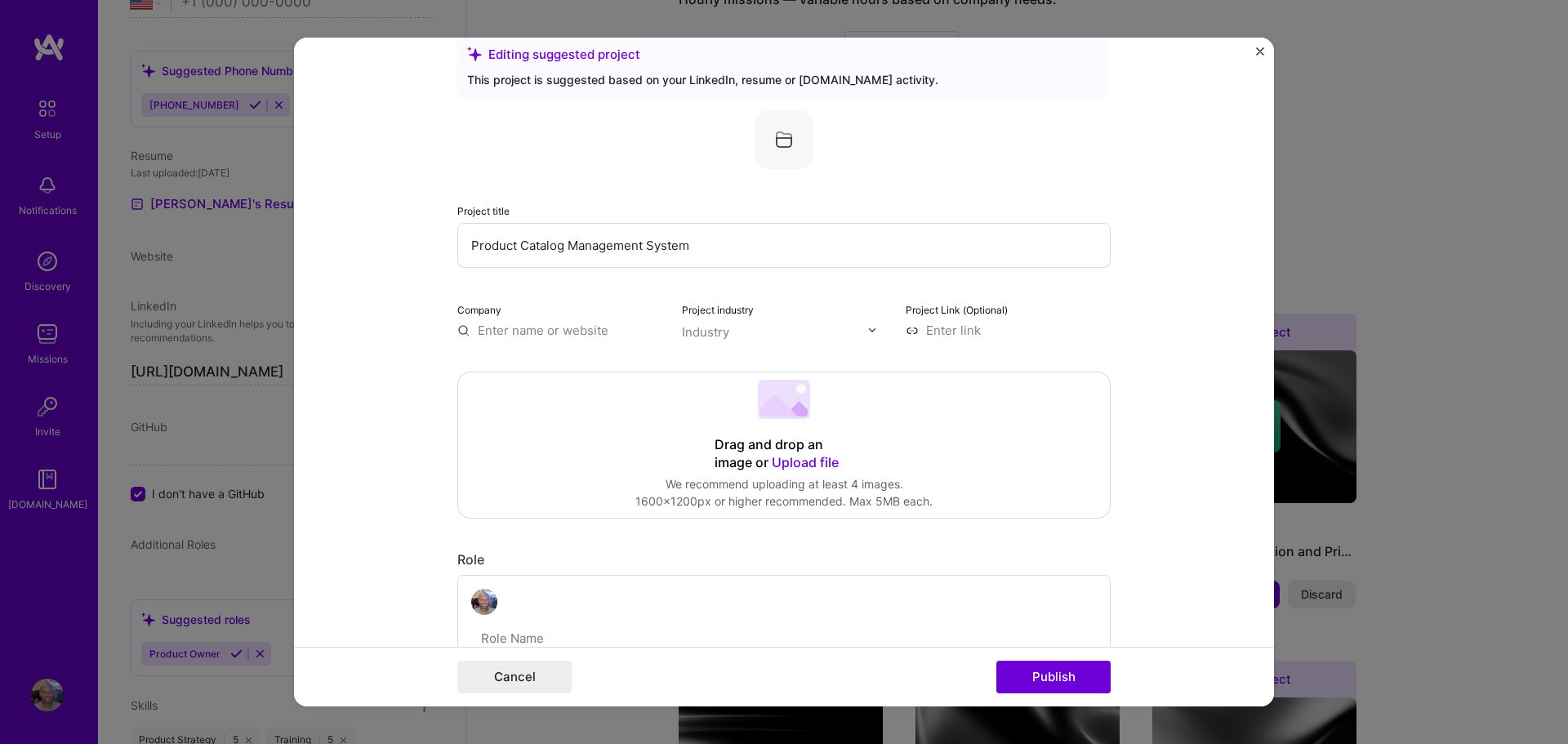
click at [1260, 48] on img "Close" at bounding box center [1260, 51] width 8 height 8
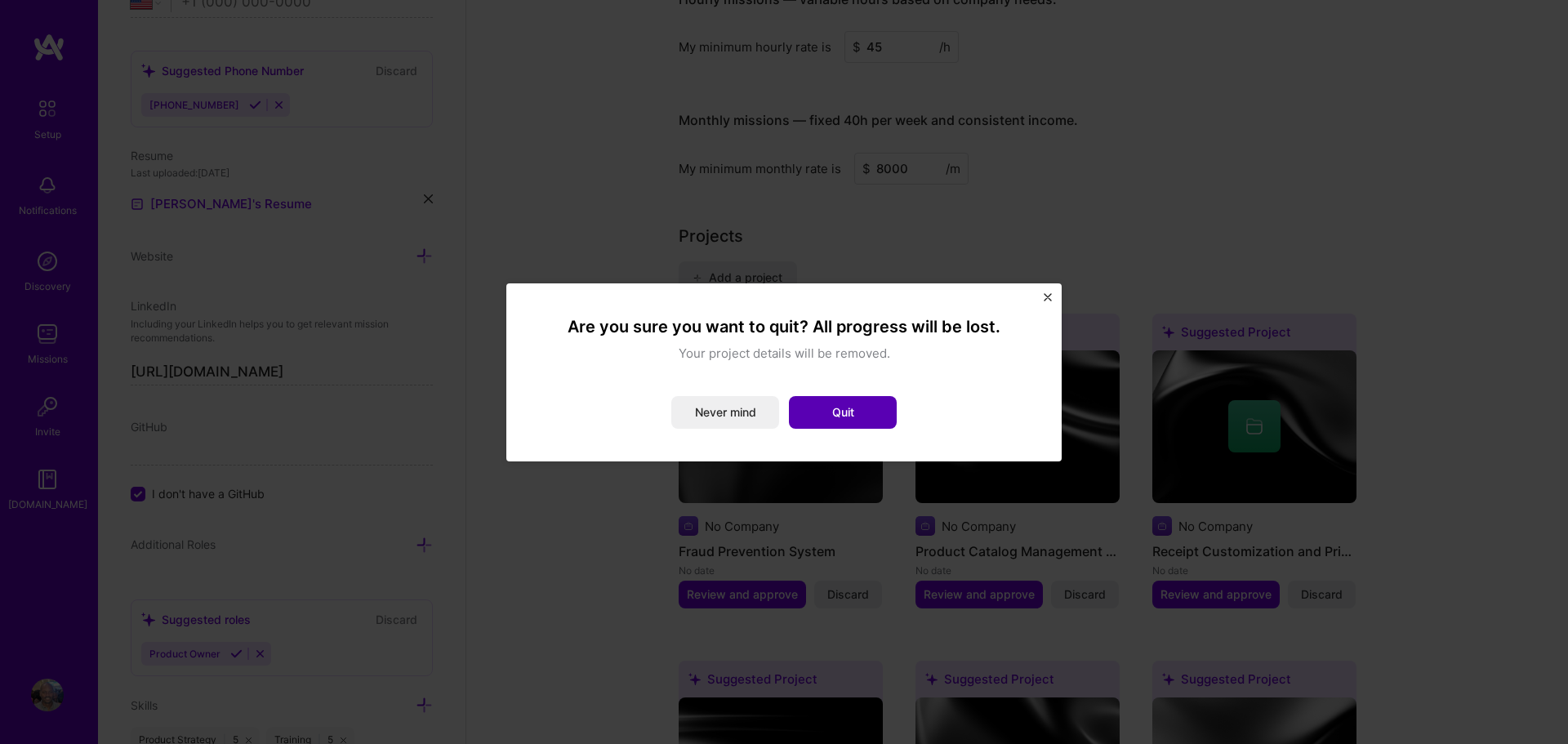
click at [850, 397] on button "Quit" at bounding box center [843, 412] width 108 height 33
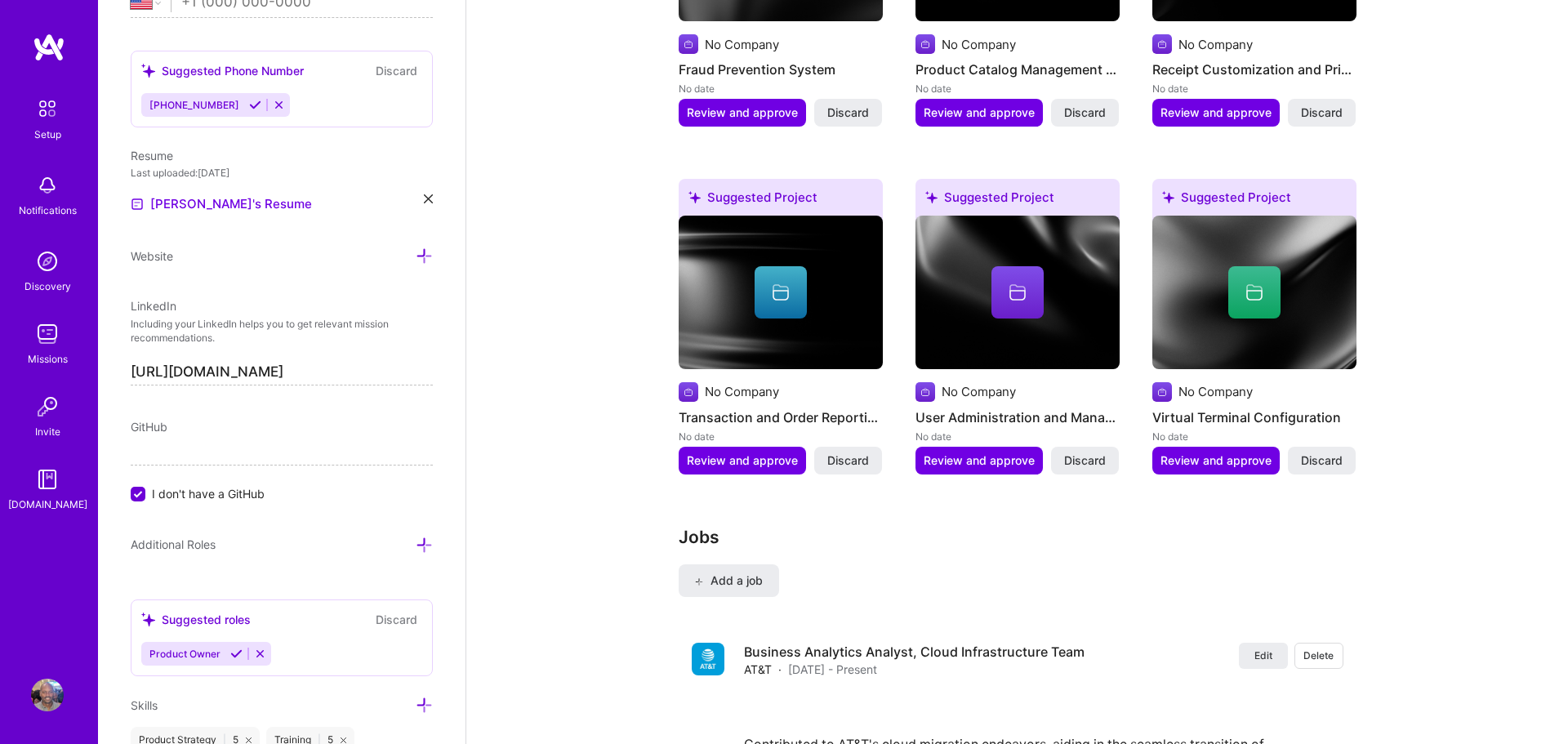
scroll to position [1596, 0]
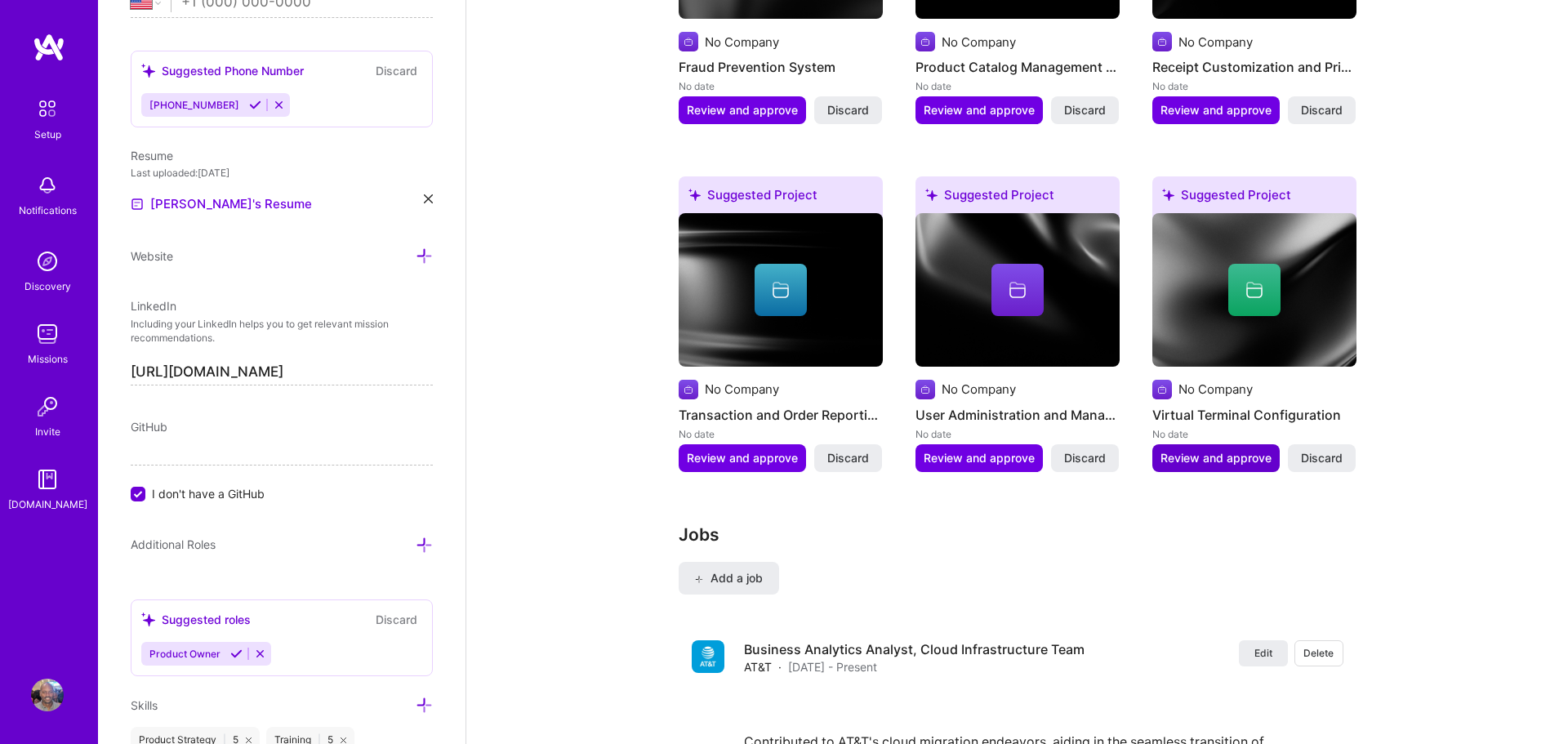
click at [1207, 450] on span "Review and approve" at bounding box center [1216, 458] width 111 height 17
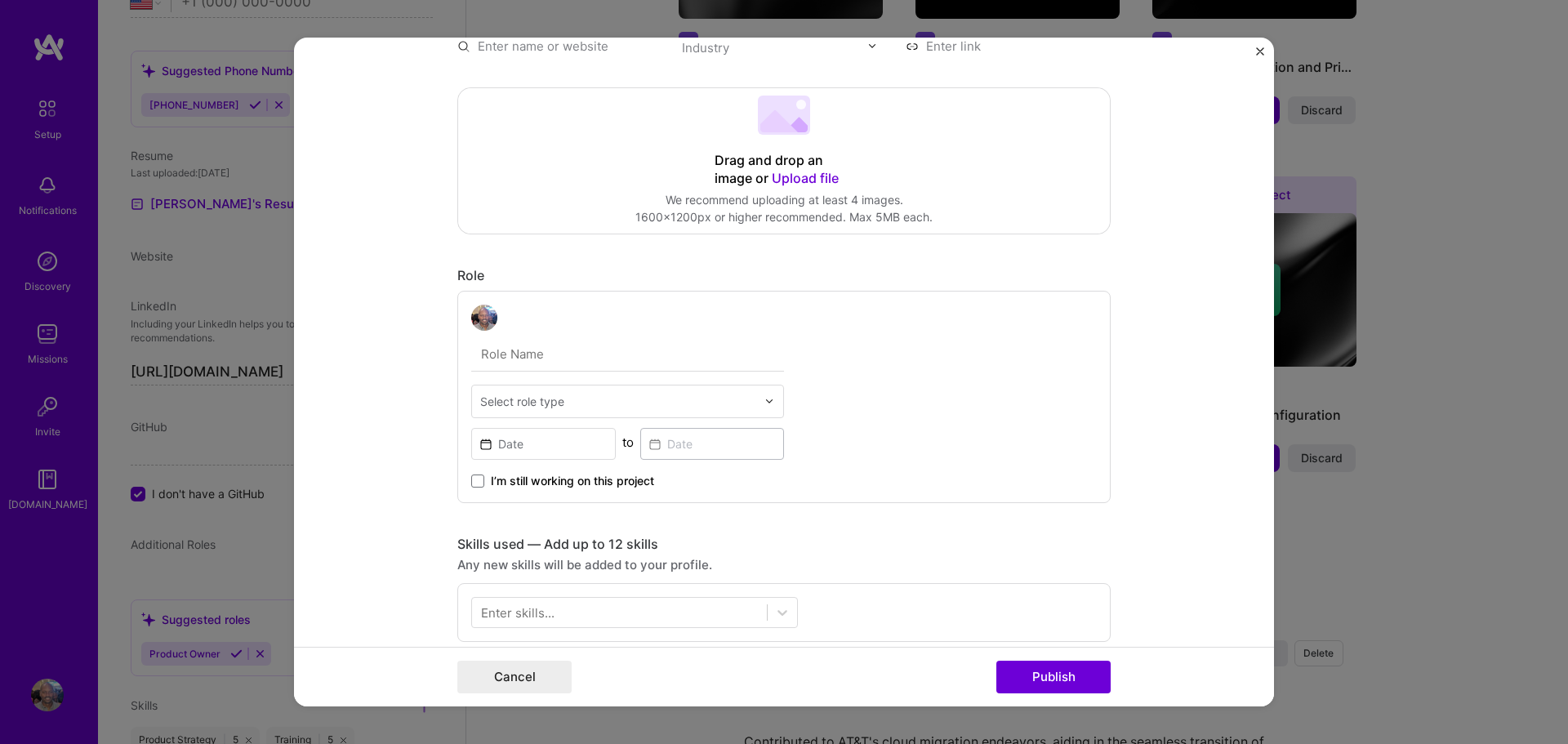
scroll to position [0, 0]
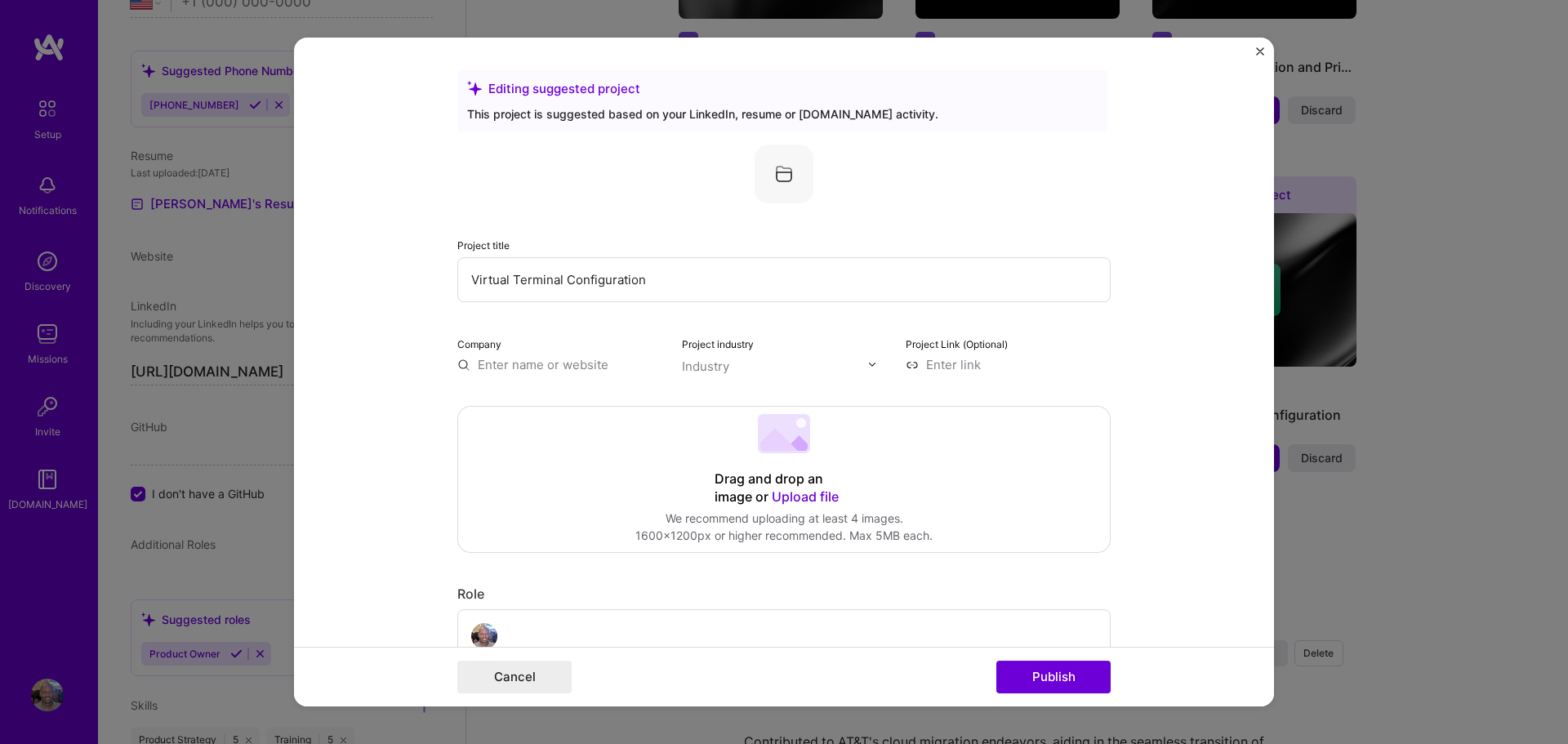
click at [1253, 50] on form "Editing suggested project This project is suggested based on your LinkedIn, res…" at bounding box center [784, 373] width 980 height 670
click at [1262, 50] on img "Close" at bounding box center [1260, 51] width 8 height 8
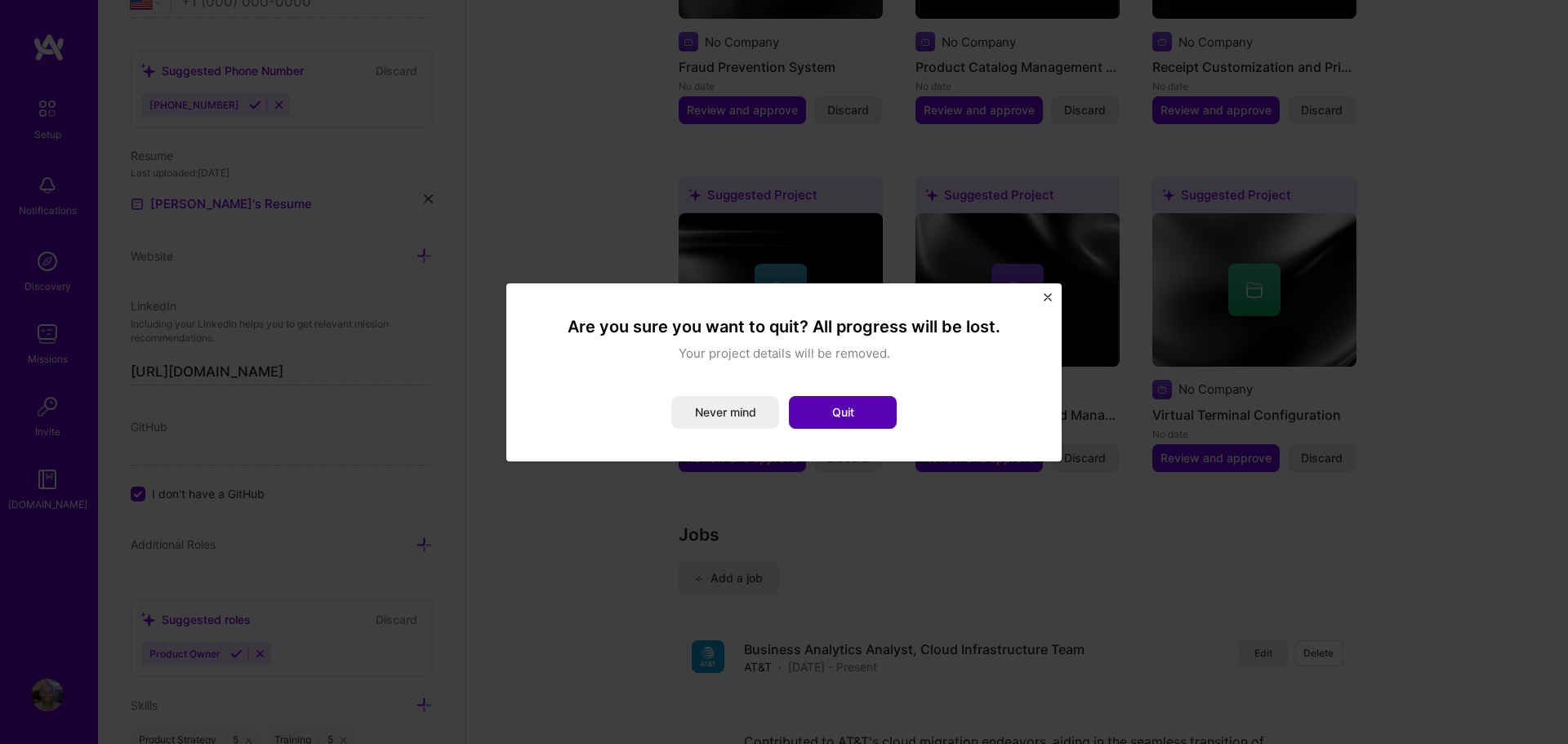
click at [795, 413] on button "Quit" at bounding box center [843, 412] width 108 height 33
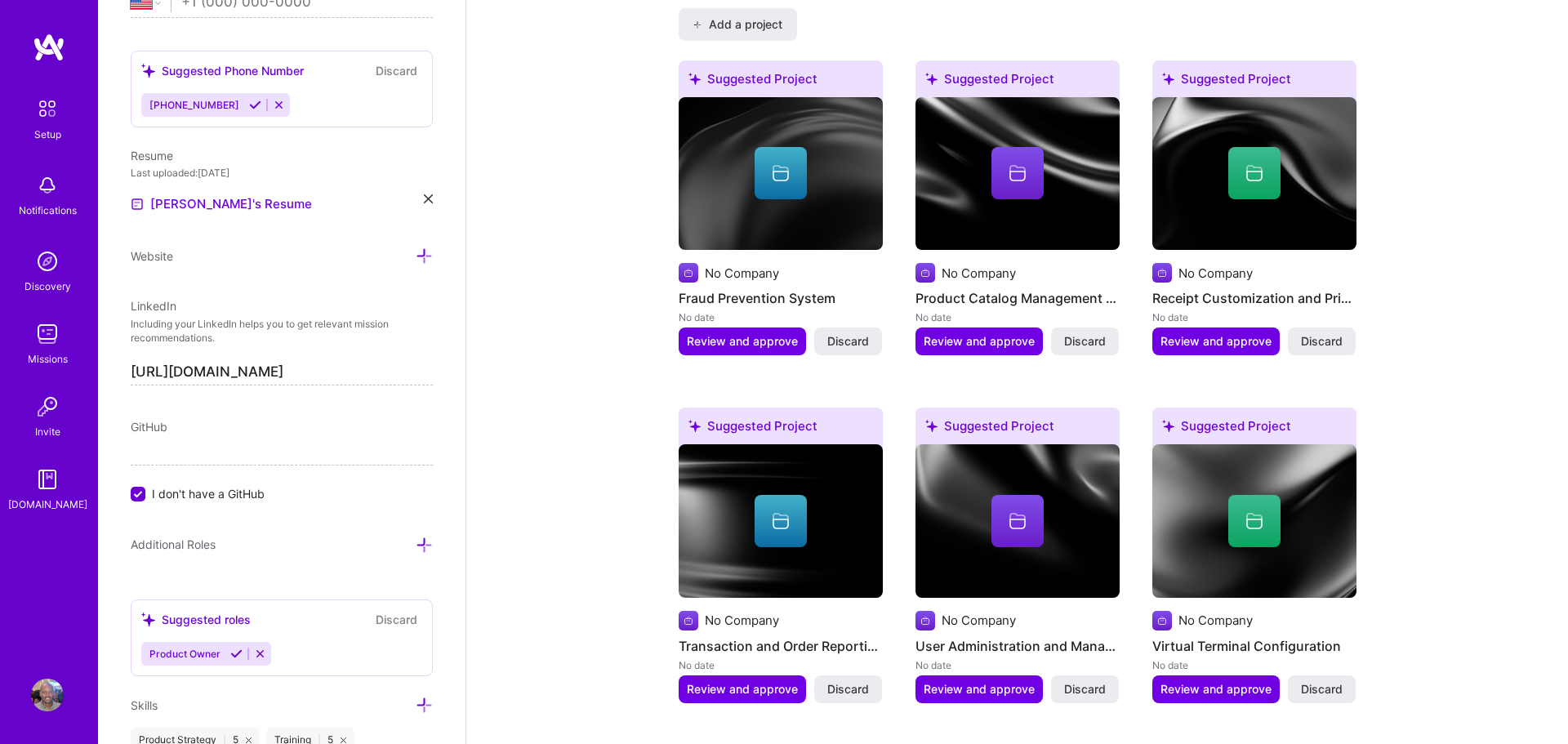
scroll to position [1215, 0]
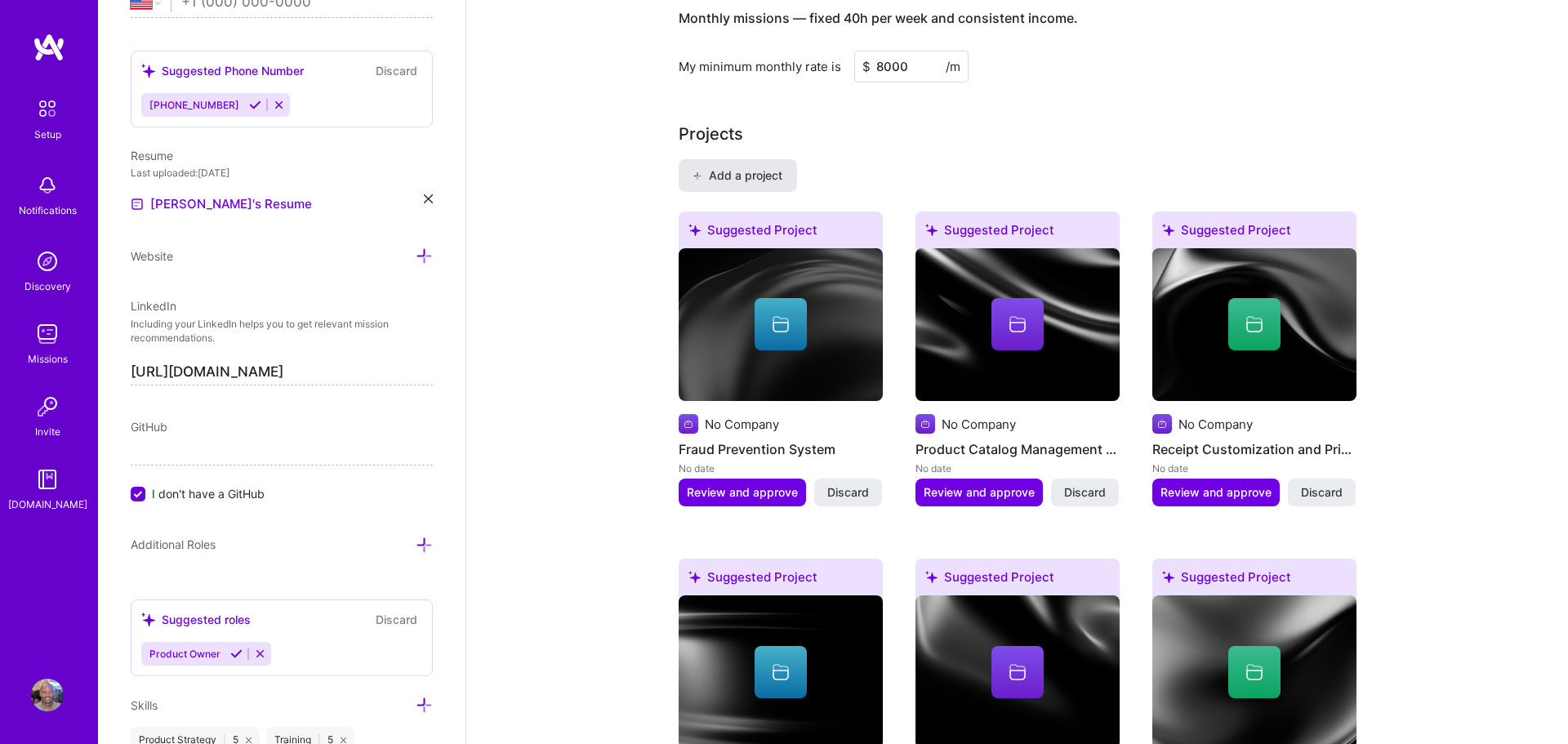
click at [760, 167] on span "Add a project" at bounding box center [737, 175] width 89 height 17
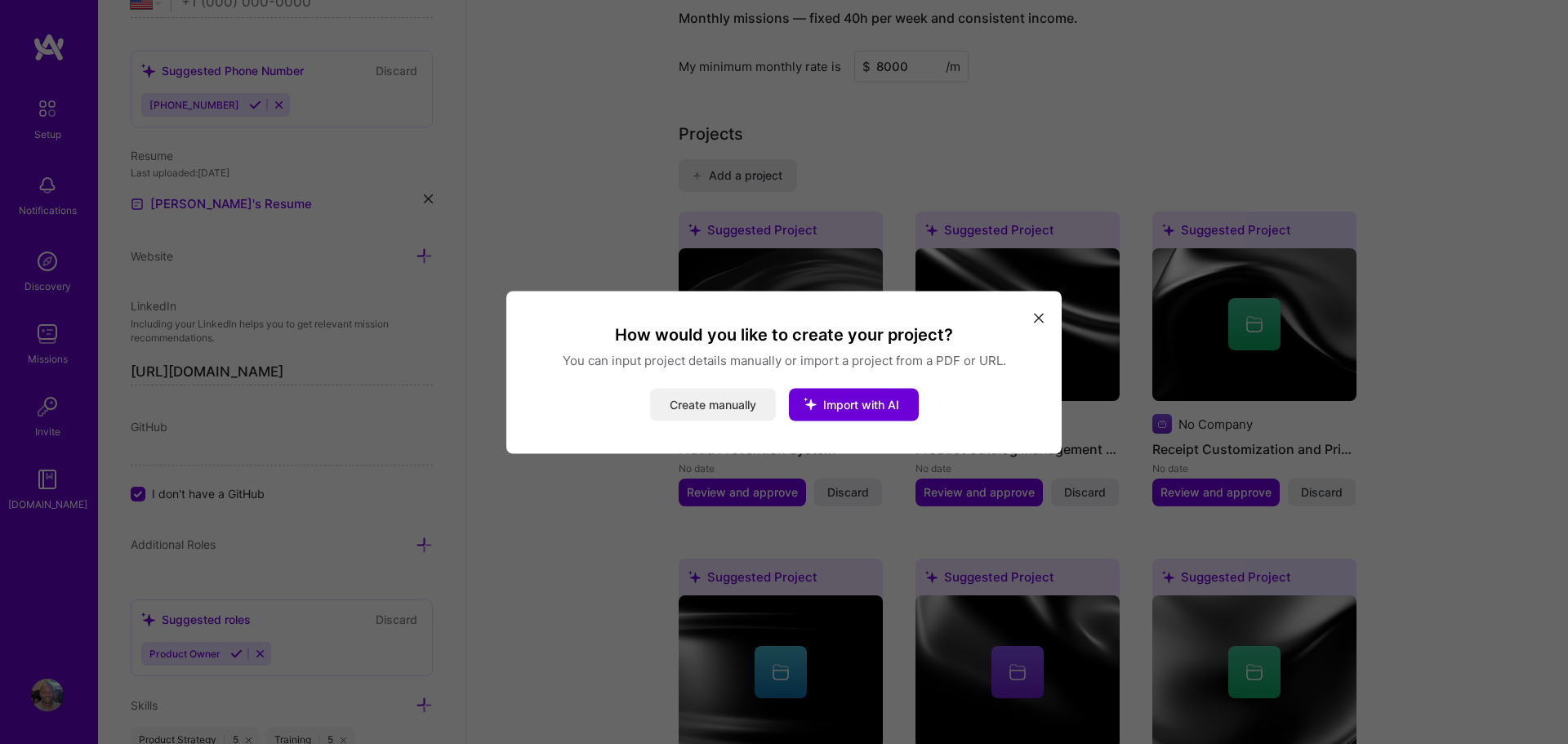
click at [706, 399] on button "Create manually" at bounding box center [713, 404] width 126 height 33
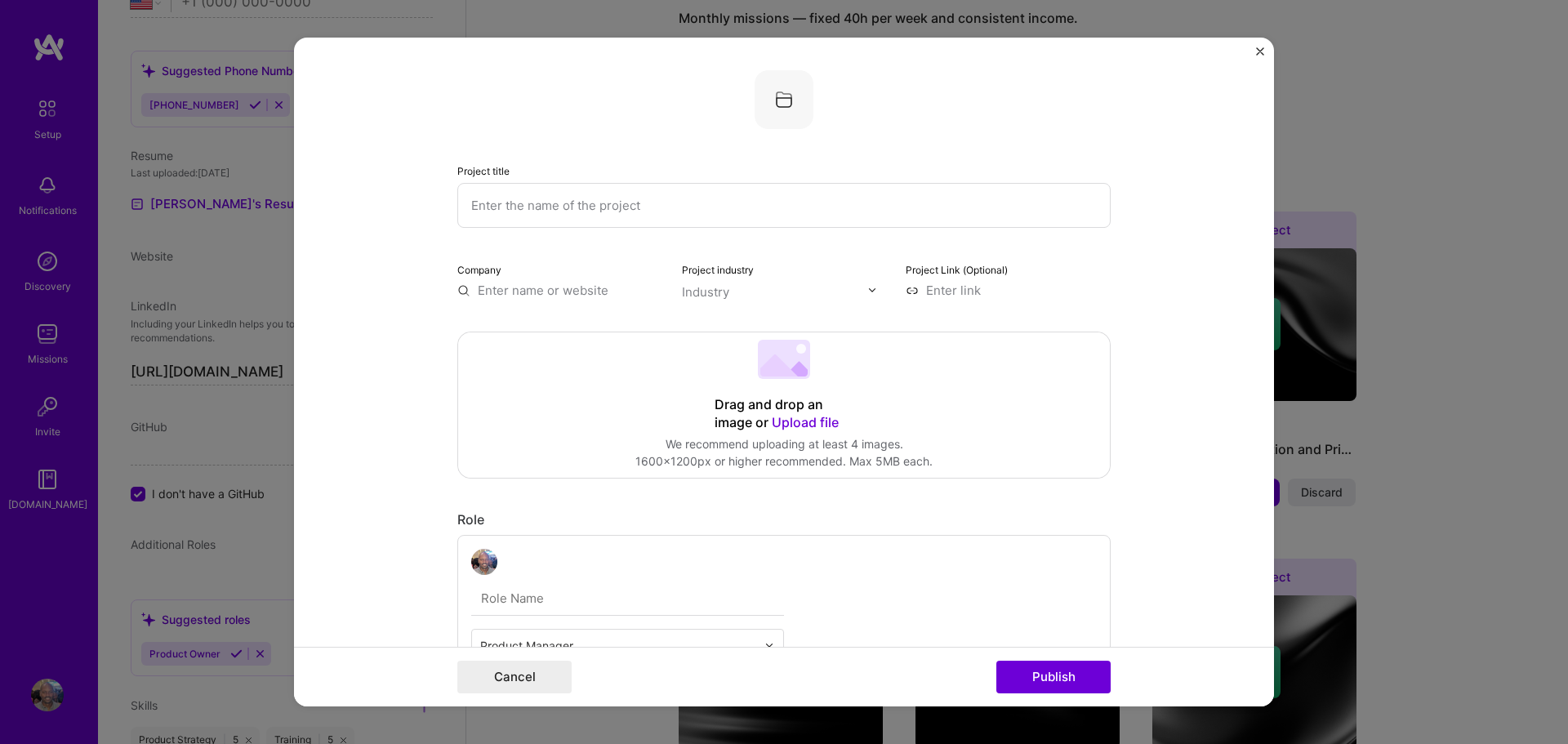
click at [524, 198] on input "text" at bounding box center [784, 205] width 653 height 45
type input "G"
type input "VT Getting Started Guide"
click at [493, 294] on input "text" at bounding box center [560, 290] width 205 height 17
type input "First Data Corporation"
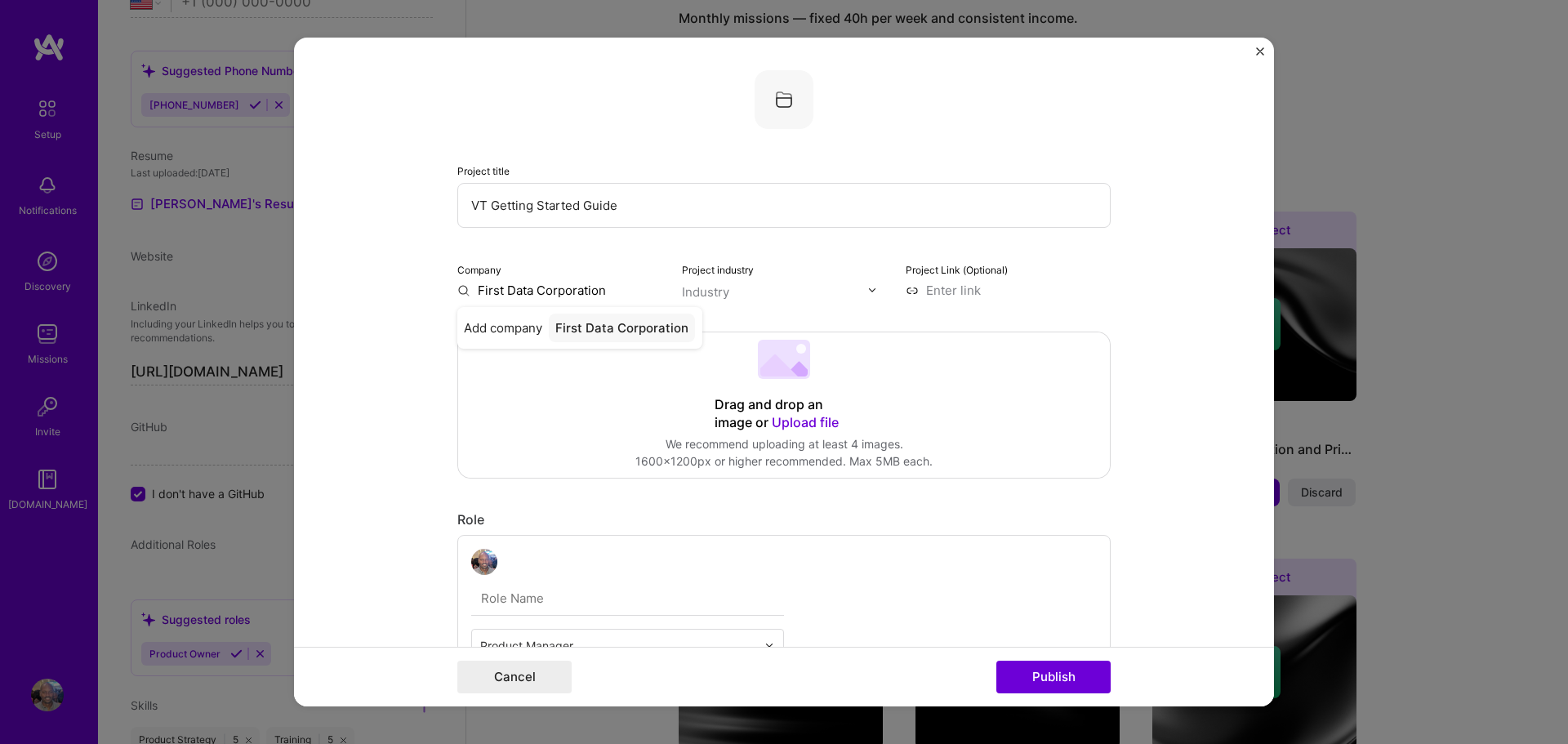
click at [871, 290] on img at bounding box center [872, 289] width 10 height 10
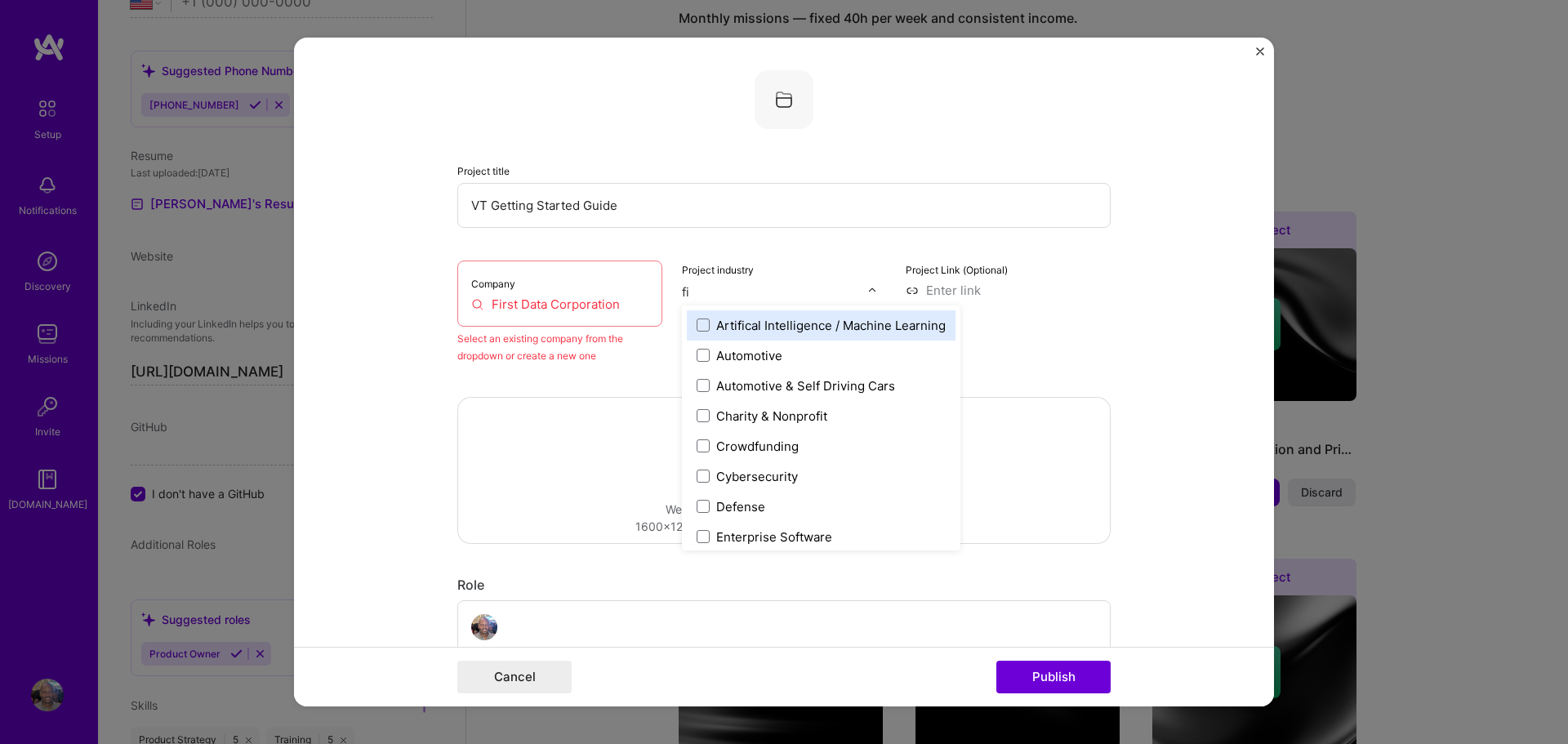
type input "fin"
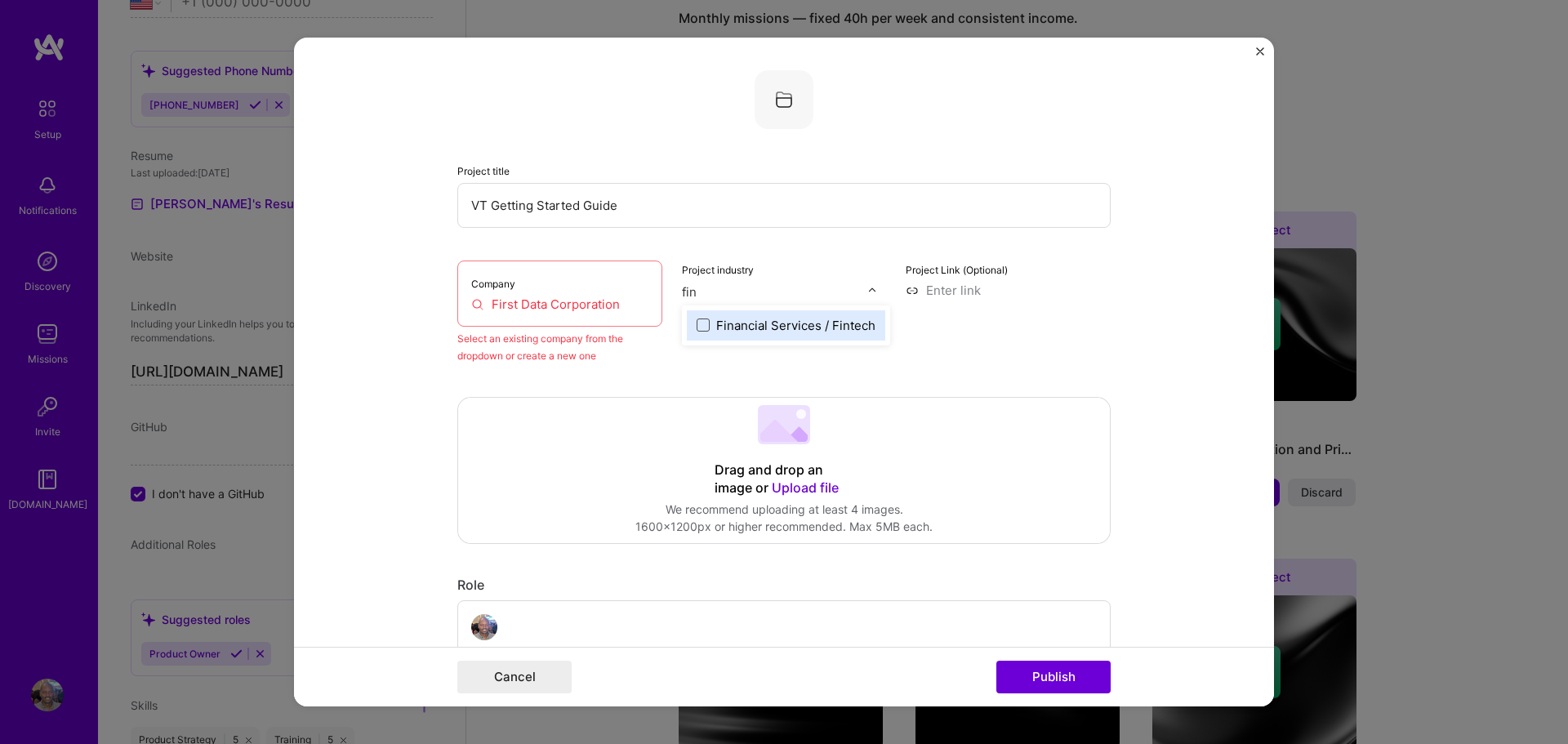
click at [702, 326] on span at bounding box center [702, 324] width 13 height 13
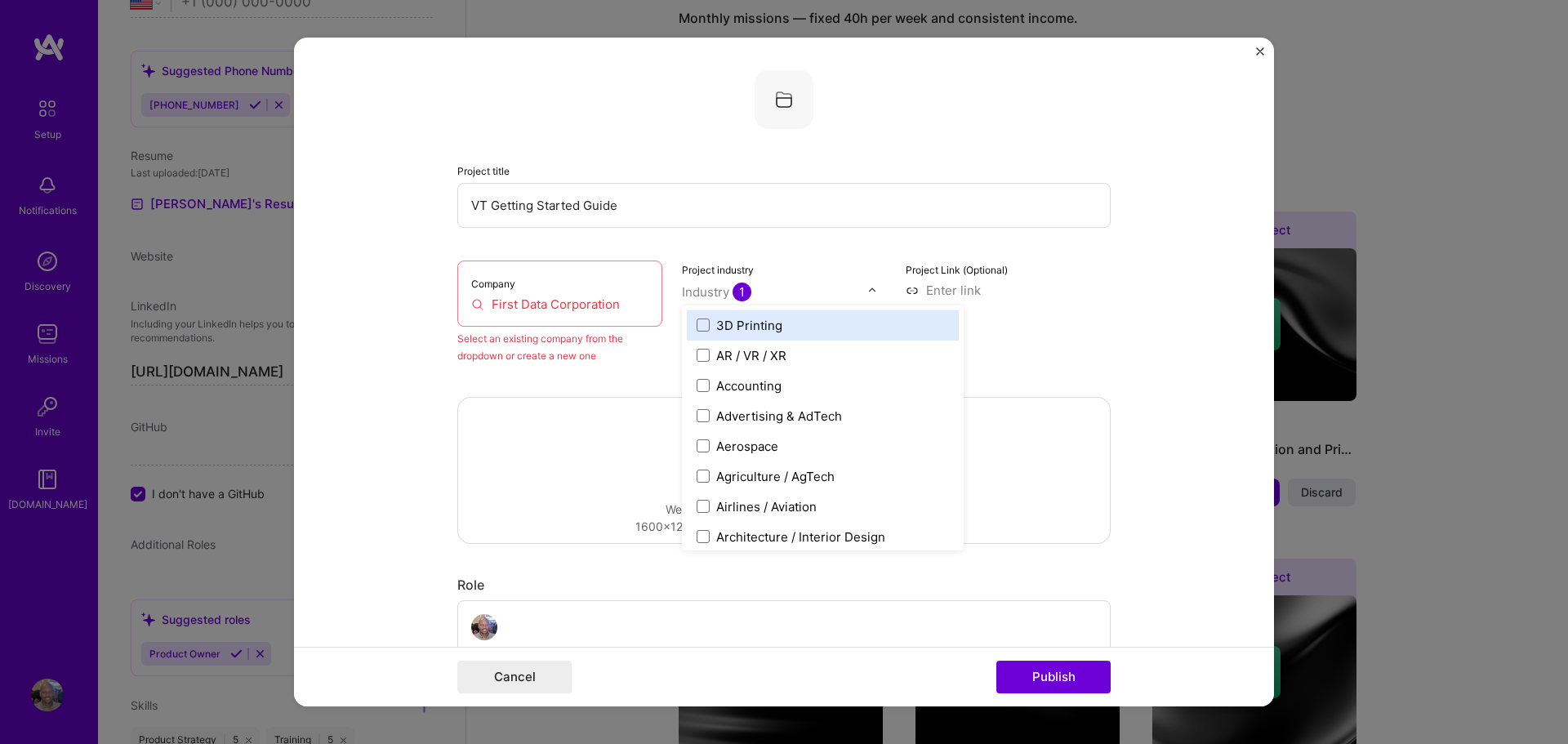
click at [1141, 297] on form "Project title VT Getting Started Guide Company First Data Corporation Select an…" at bounding box center [784, 373] width 980 height 670
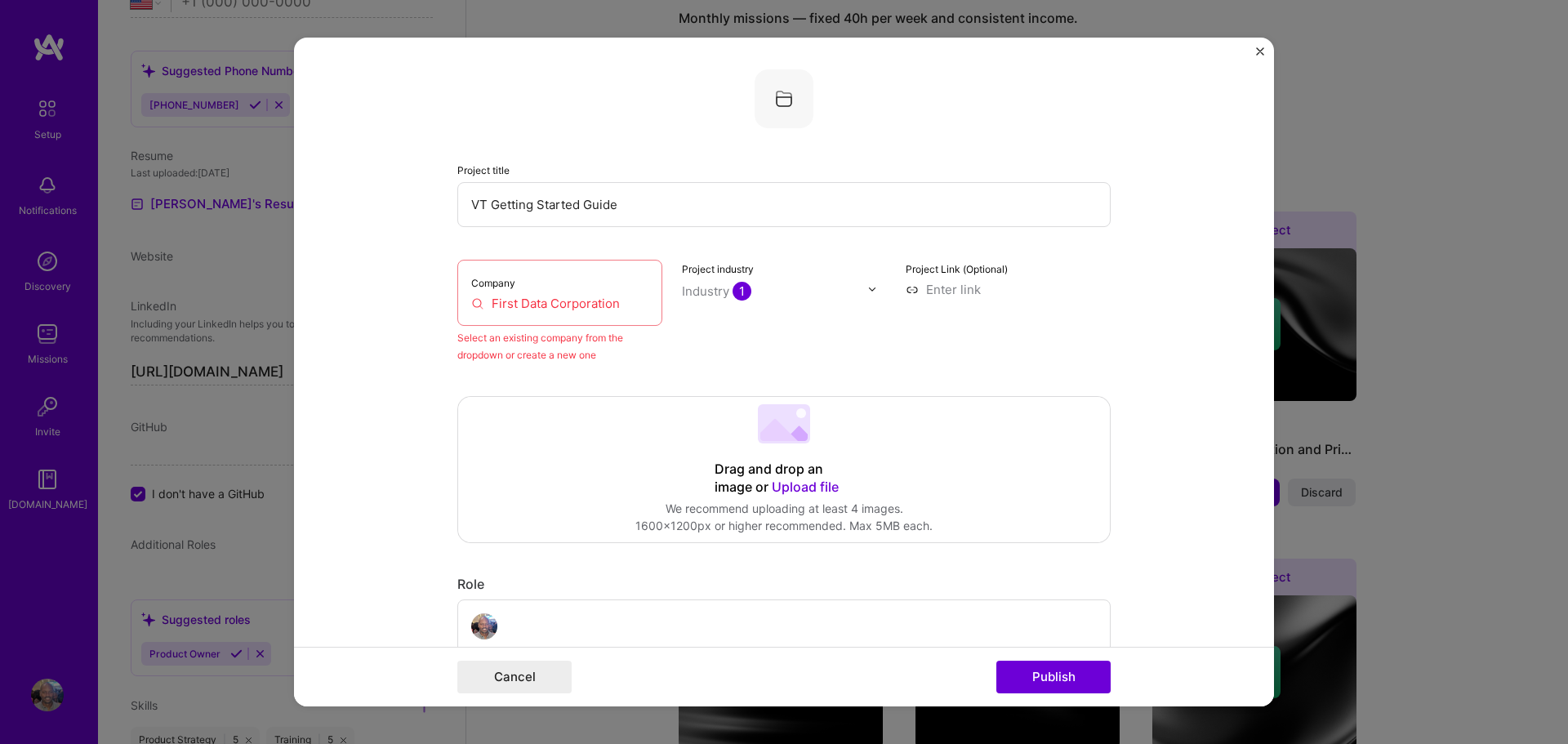
scroll to position [4, 0]
click at [532, 307] on input "First Data Corporation" at bounding box center [560, 301] width 177 height 17
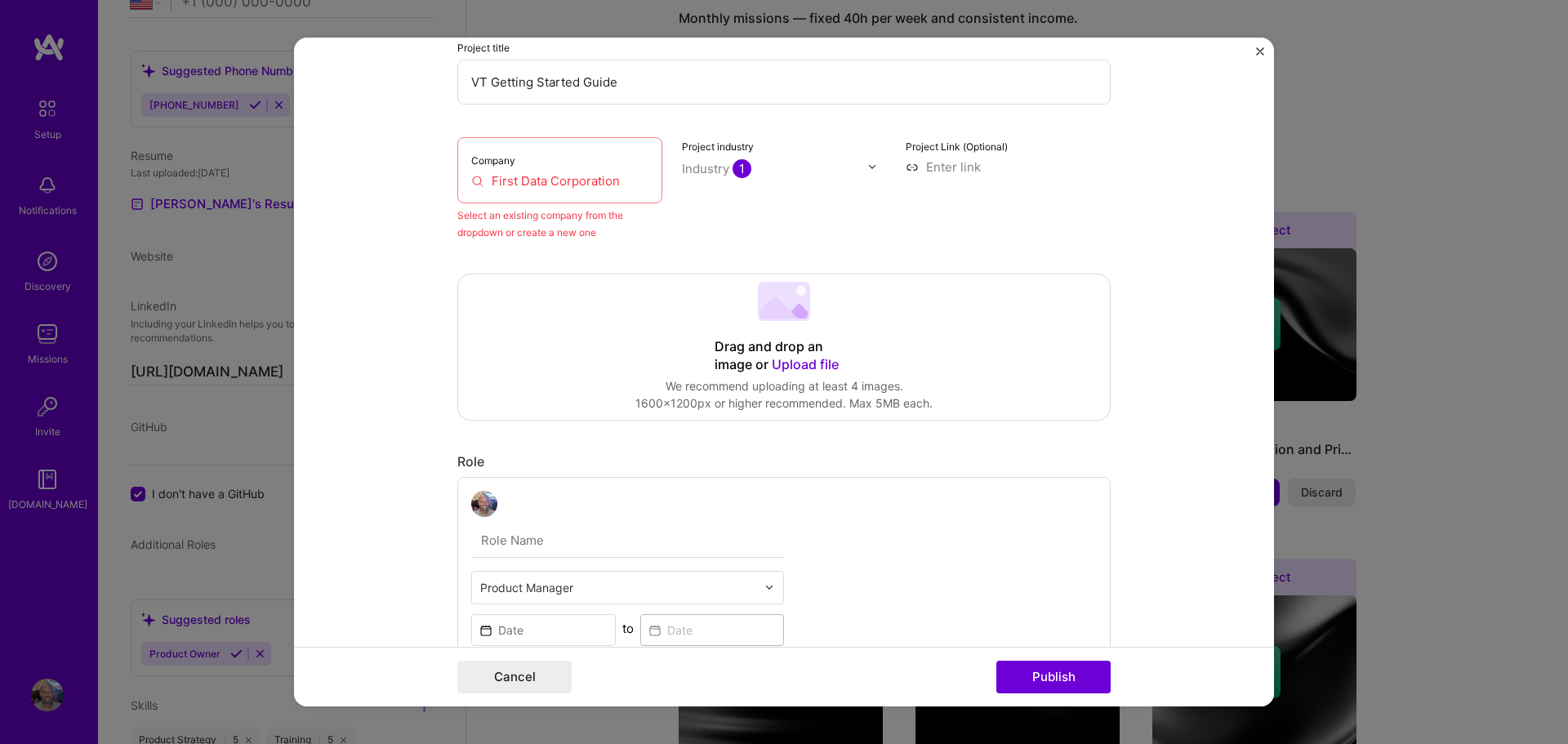
scroll to position [129, 0]
click at [796, 358] on span "Upload file" at bounding box center [806, 359] width 67 height 17
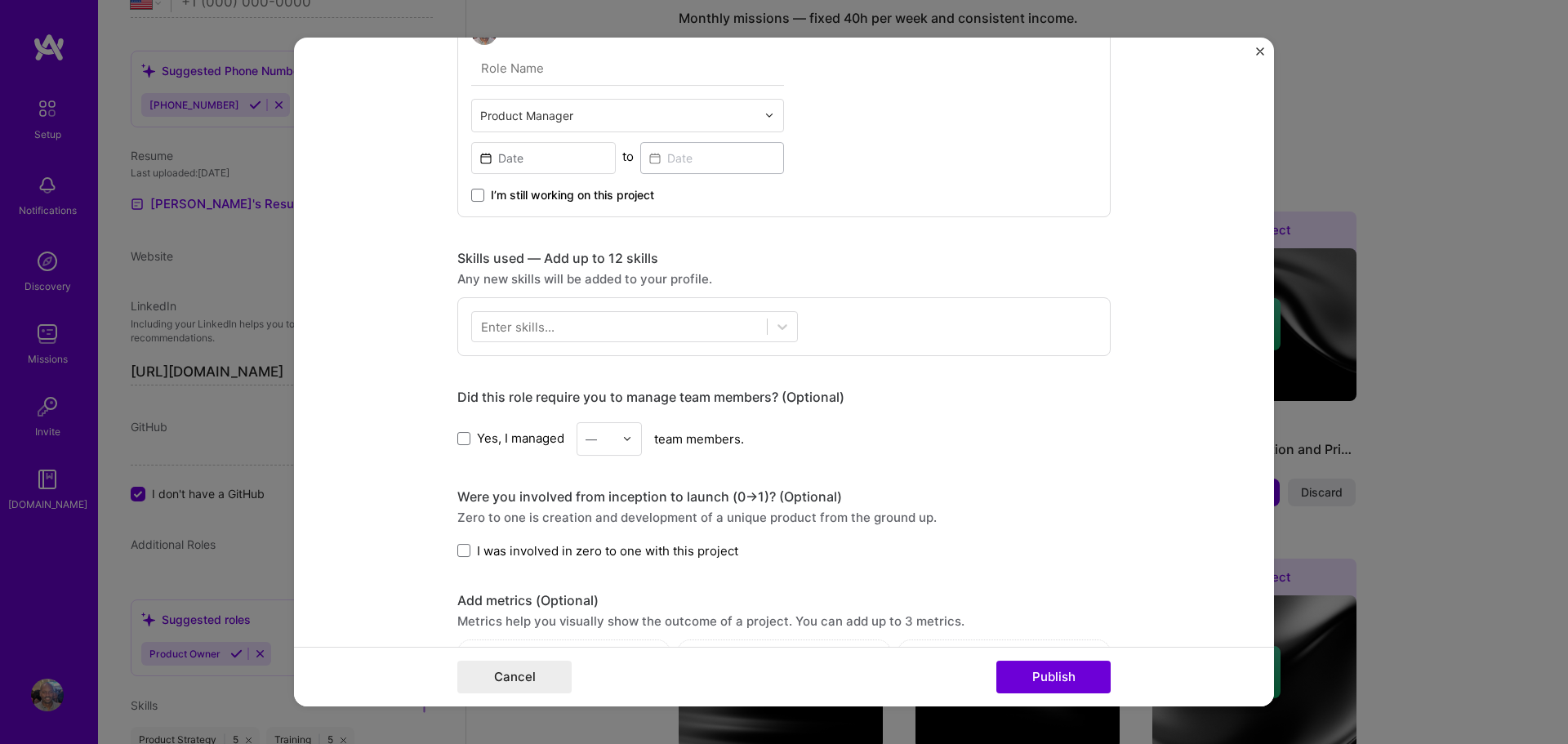
scroll to position [672, 0]
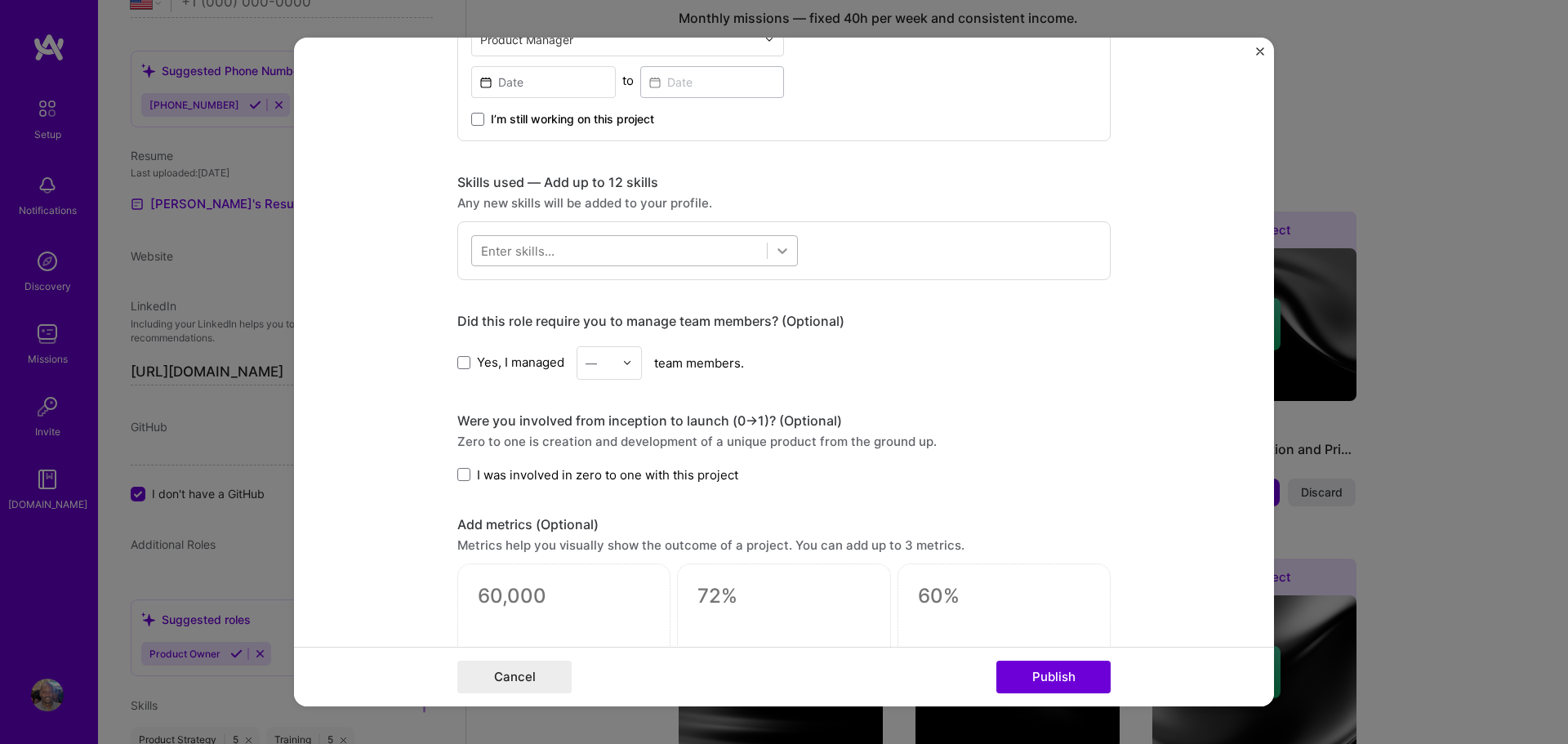
click at [781, 250] on icon at bounding box center [782, 251] width 10 height 5
click at [958, 331] on div "Did this role require you to manage team members? (Optional) Yes, I managed — t…" at bounding box center [784, 346] width 653 height 67
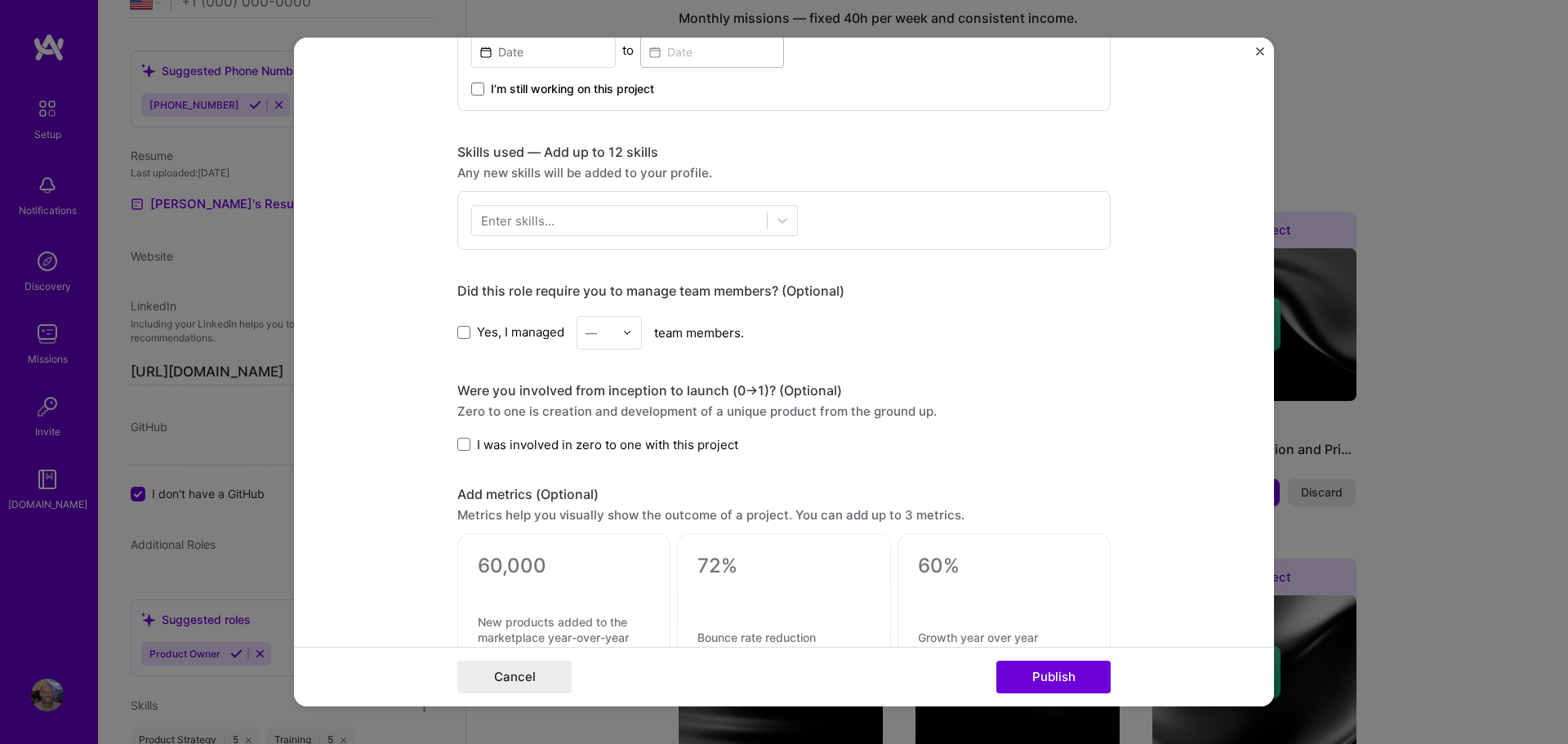
scroll to position [680, 0]
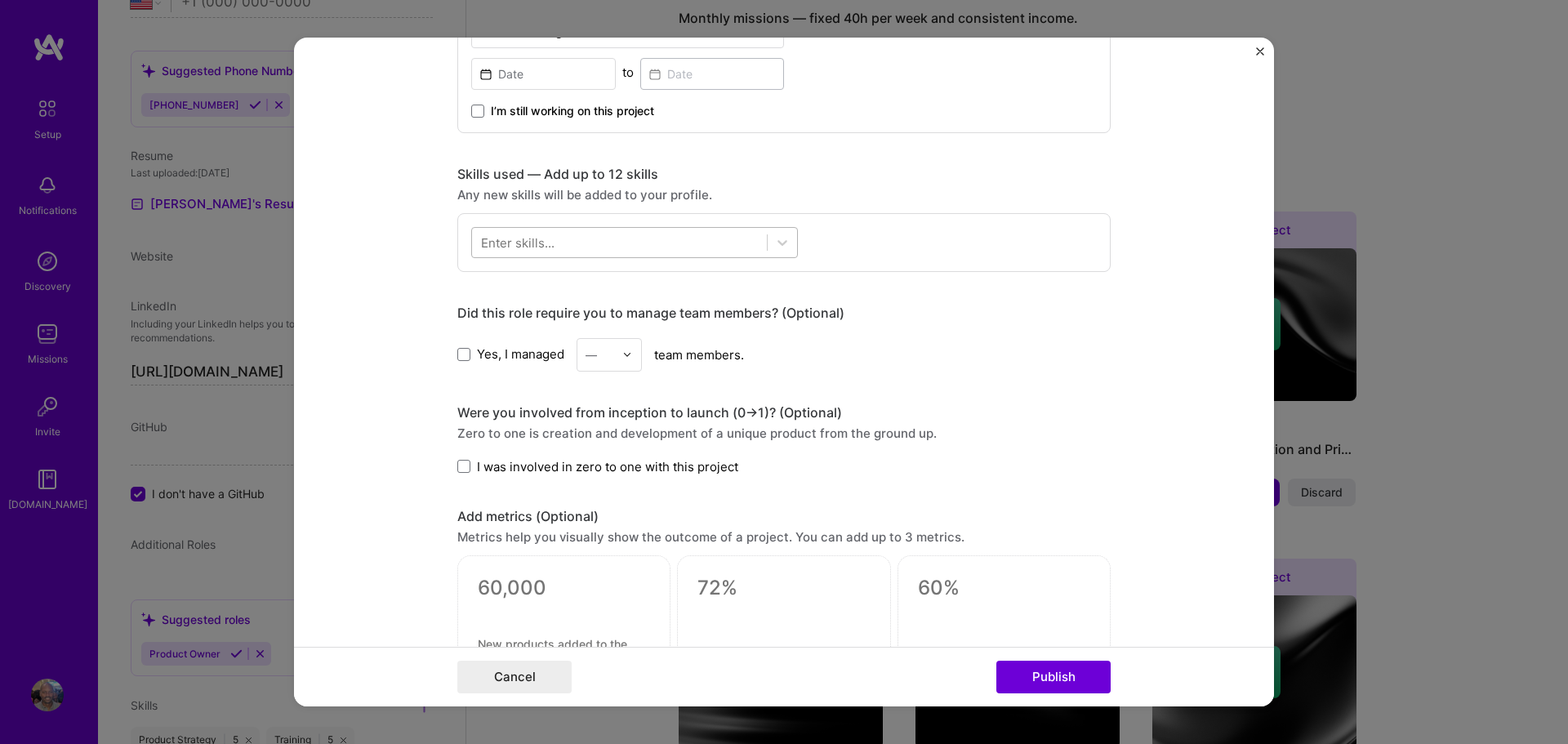
click at [698, 236] on div at bounding box center [620, 242] width 294 height 27
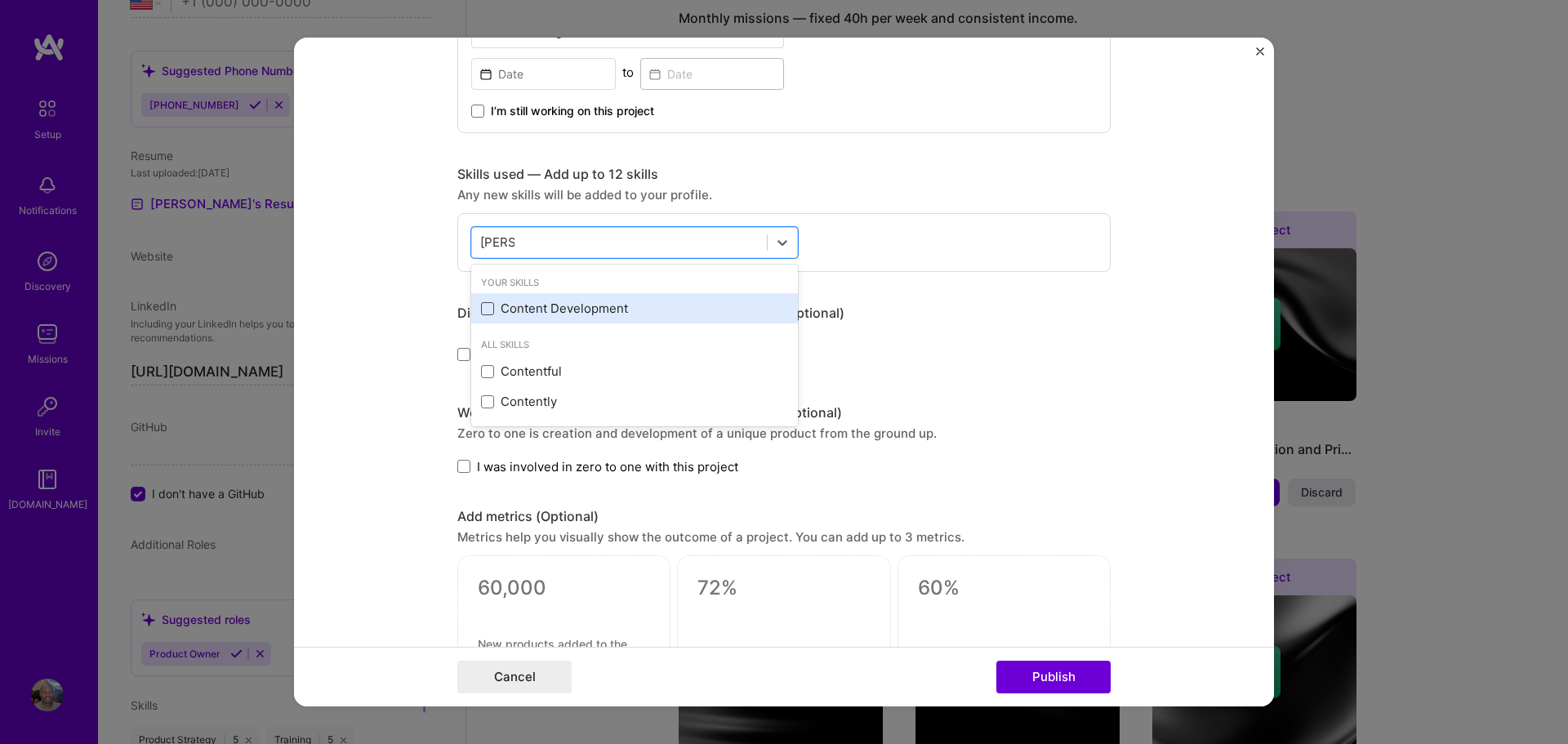
click at [490, 310] on span at bounding box center [487, 309] width 13 height 13
click at [0, 0] on input "checkbox" at bounding box center [0, 0] width 0 height 0
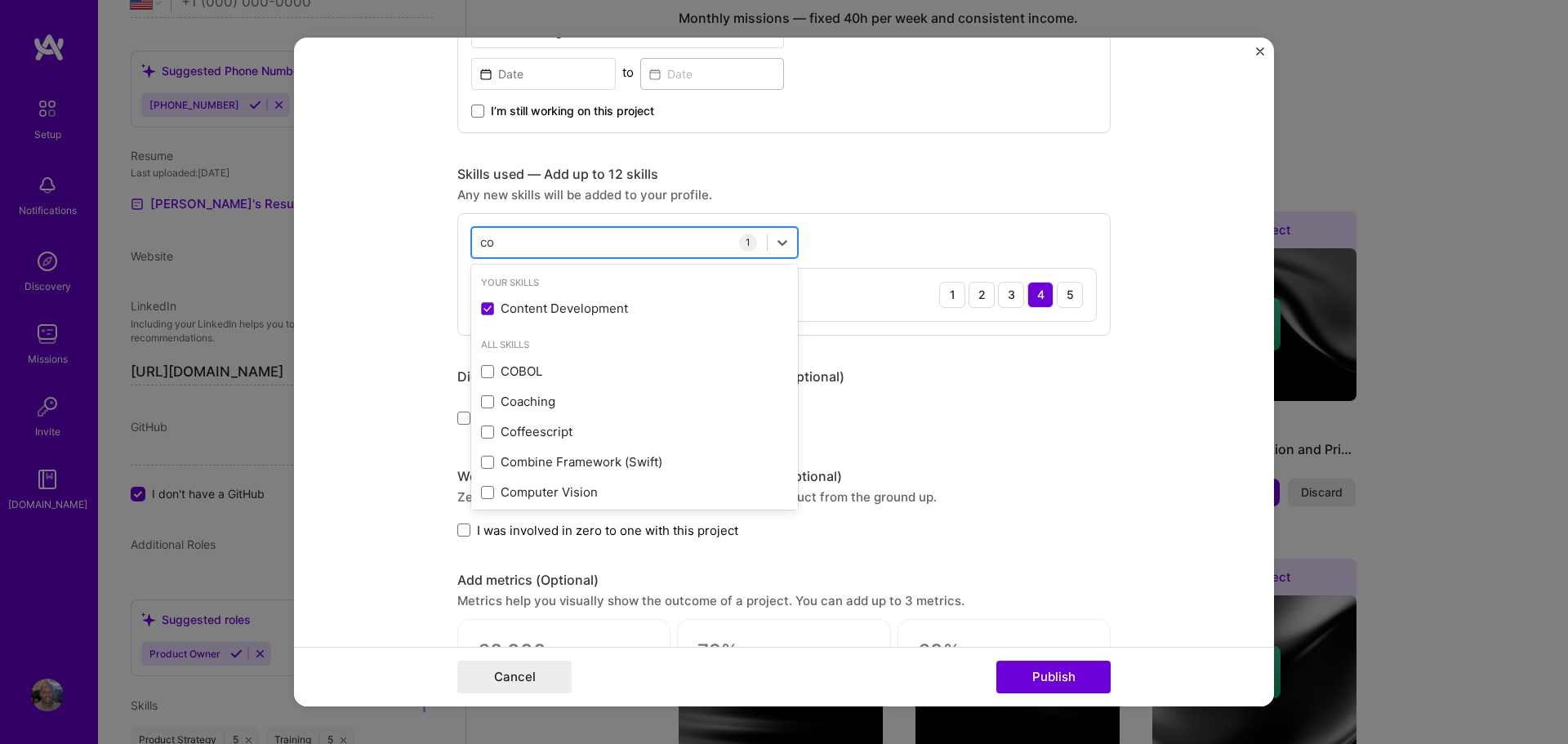
type input "c"
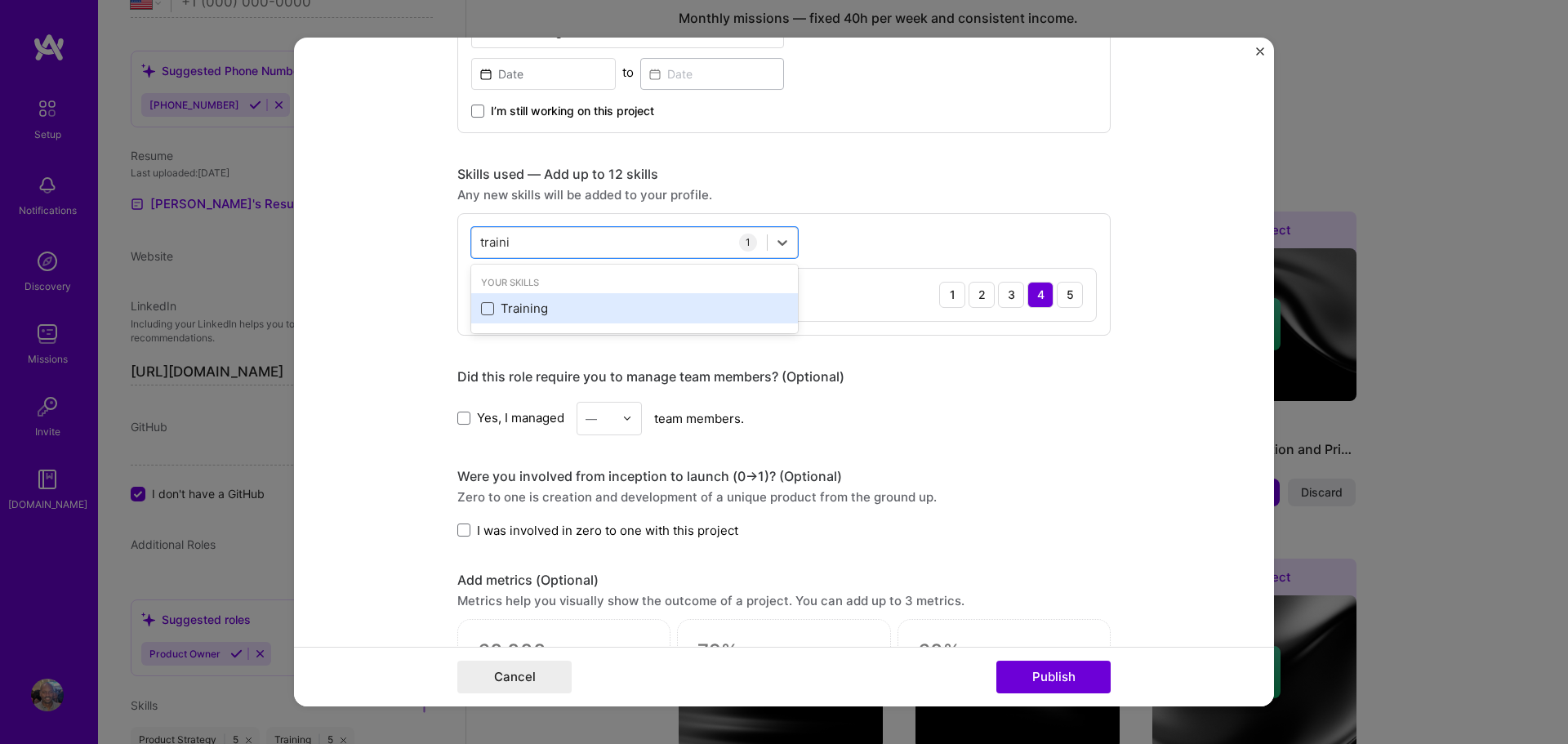
click at [487, 308] on span at bounding box center [487, 309] width 13 height 13
click at [0, 0] on input "checkbox" at bounding box center [0, 0] width 0 height 0
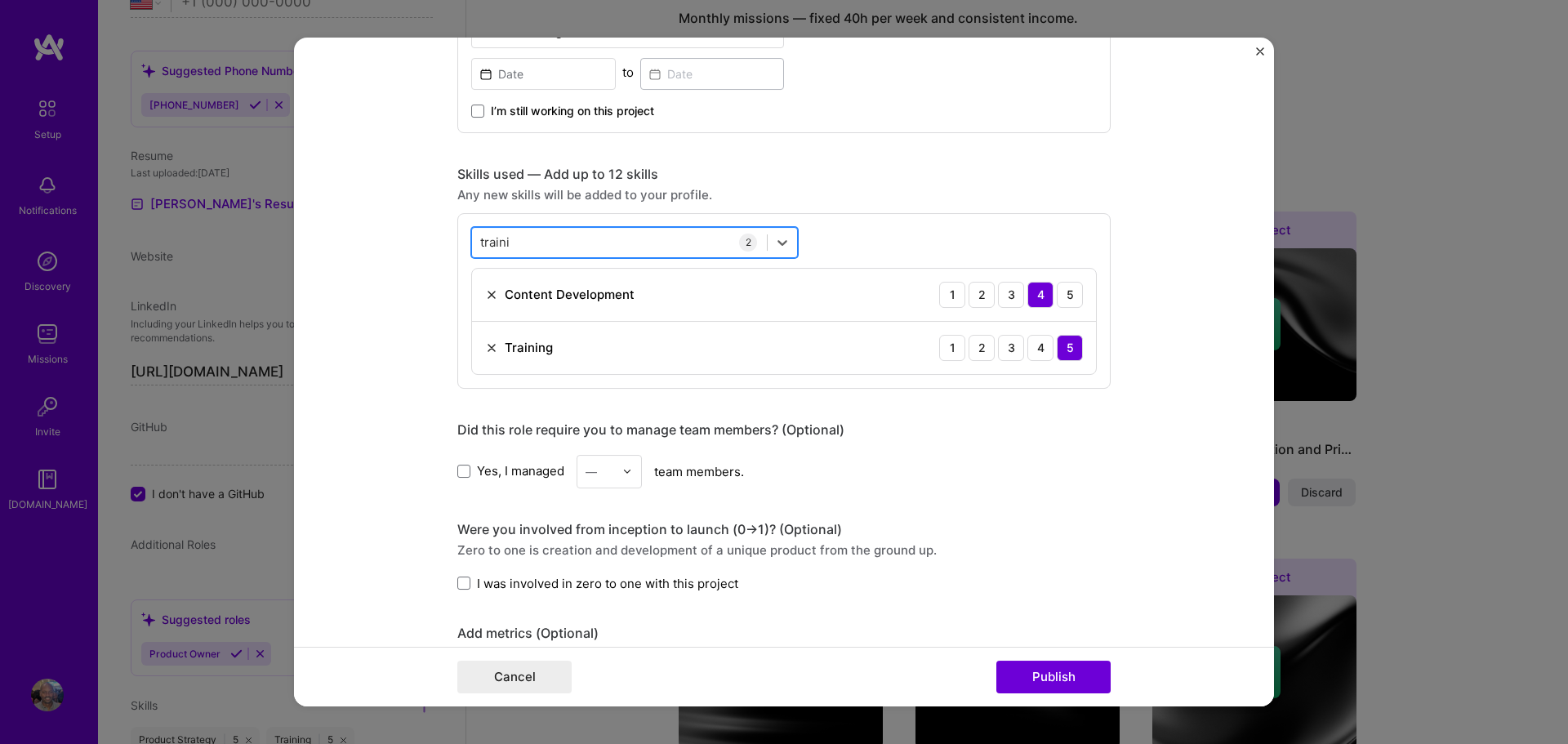
click at [581, 251] on div "traini traini" at bounding box center [620, 242] width 294 height 27
type input "t"
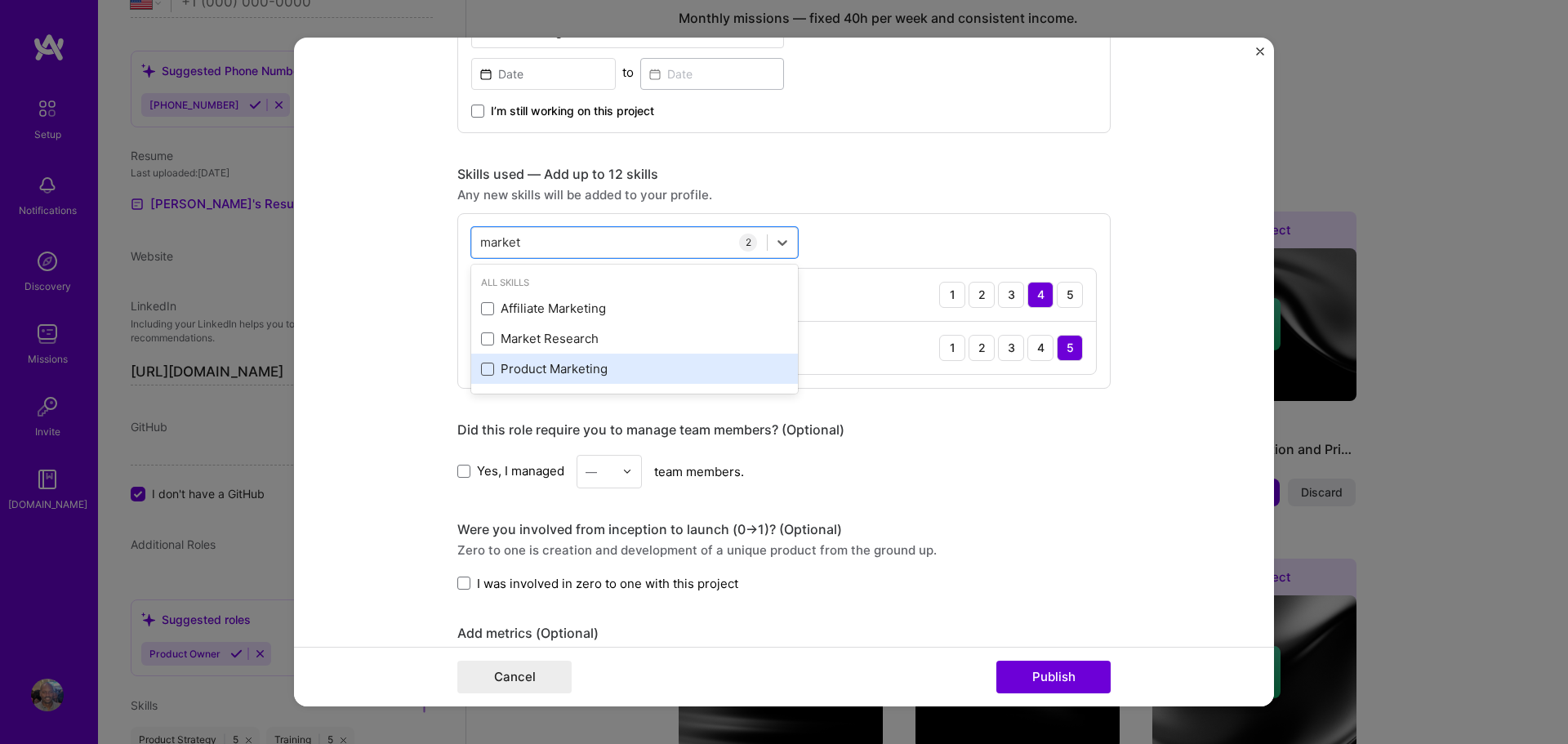
click at [486, 364] on span at bounding box center [487, 368] width 13 height 13
click at [0, 0] on input "checkbox" at bounding box center [0, 0] width 0 height 0
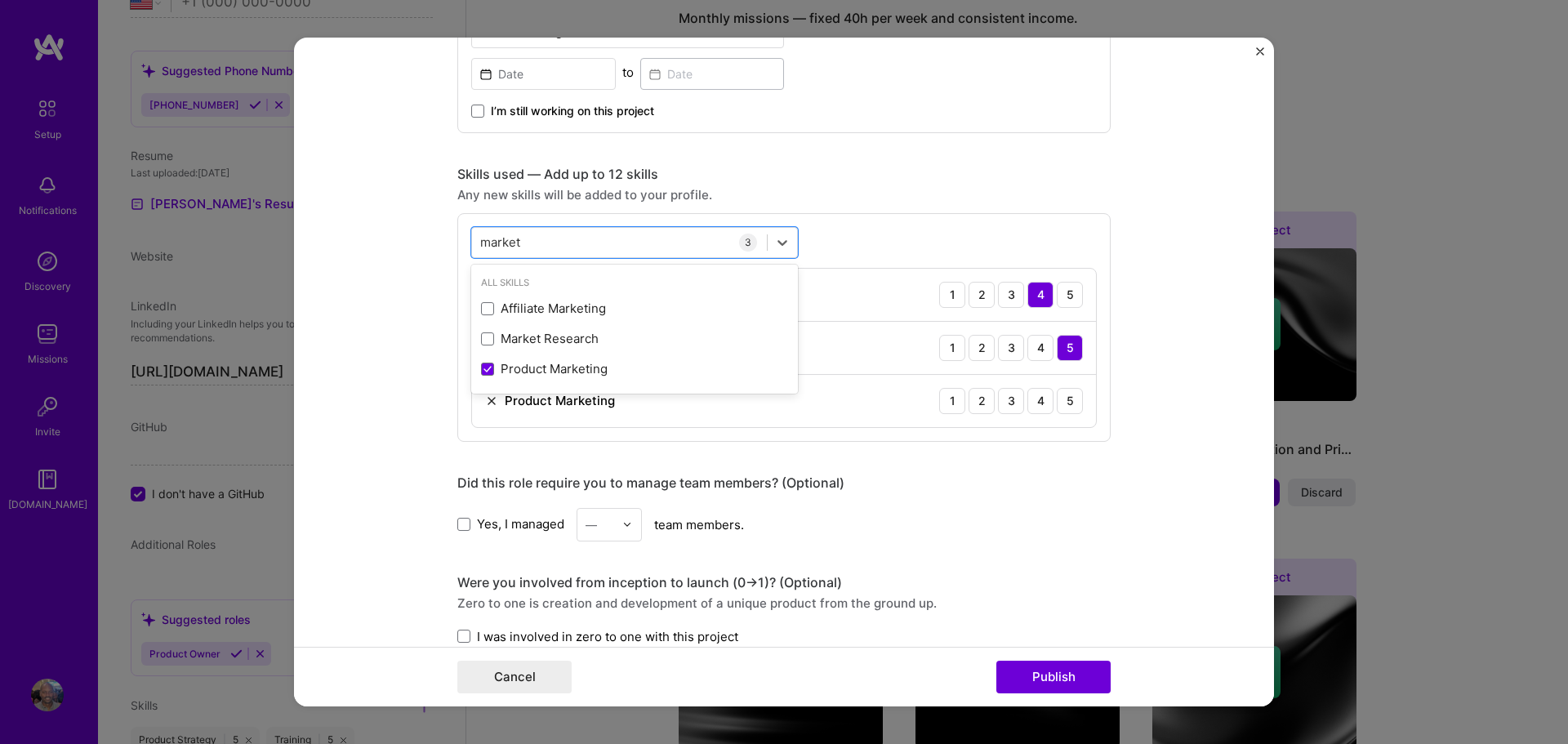
type input "market"
click at [1044, 558] on div "Project title VT Getting Started Guide Company First Data Corporation Select an…" at bounding box center [784, 304] width 653 height 1827
click at [1039, 398] on div "4" at bounding box center [1041, 401] width 26 height 26
click at [1041, 349] on div "4" at bounding box center [1041, 348] width 26 height 26
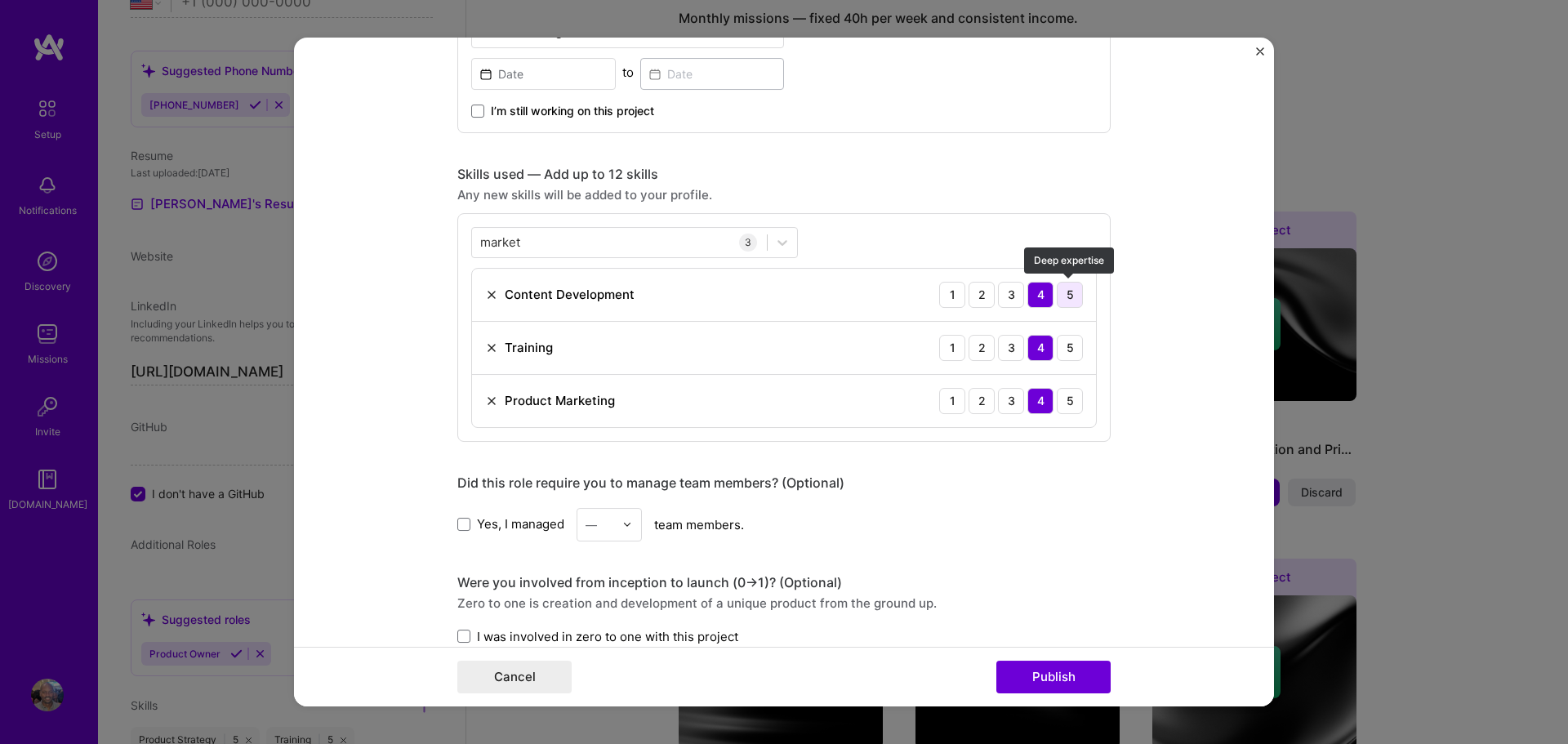
click at [1064, 295] on div "5" at bounding box center [1070, 295] width 26 height 26
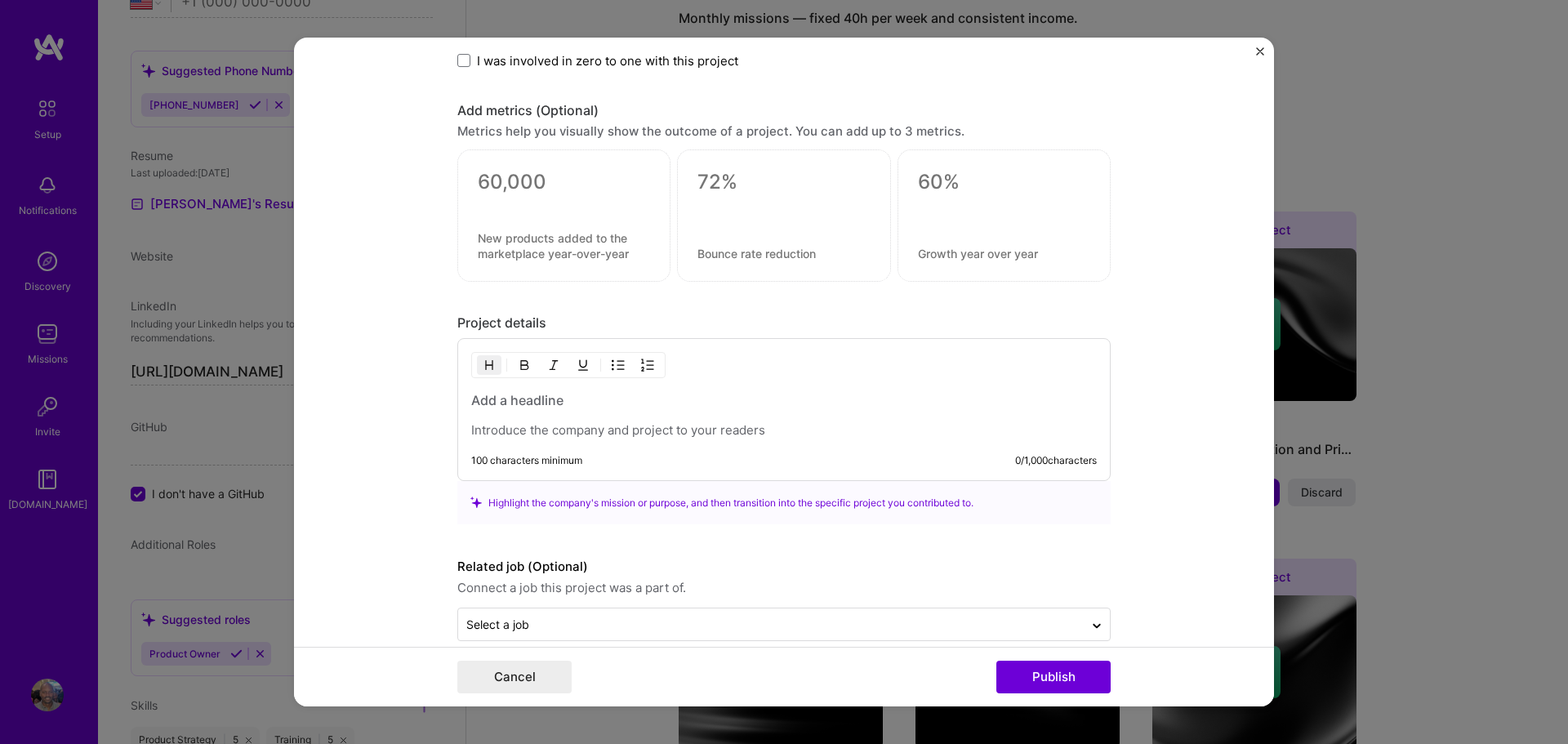
scroll to position [1258, 0]
click at [478, 431] on p at bounding box center [784, 428] width 626 height 17
